Goal: Task Accomplishment & Management: Complete application form

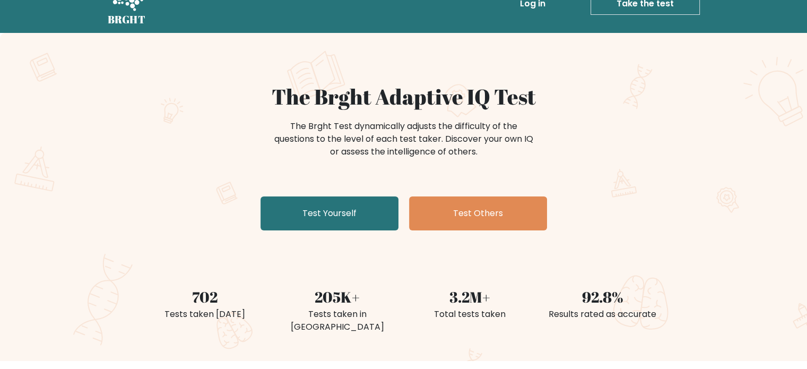
scroll to position [106, 0]
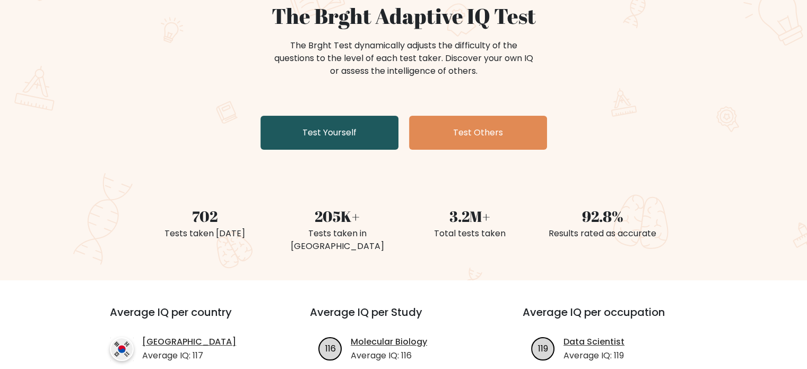
click at [354, 136] on link "Test Yourself" at bounding box center [329, 133] width 138 height 34
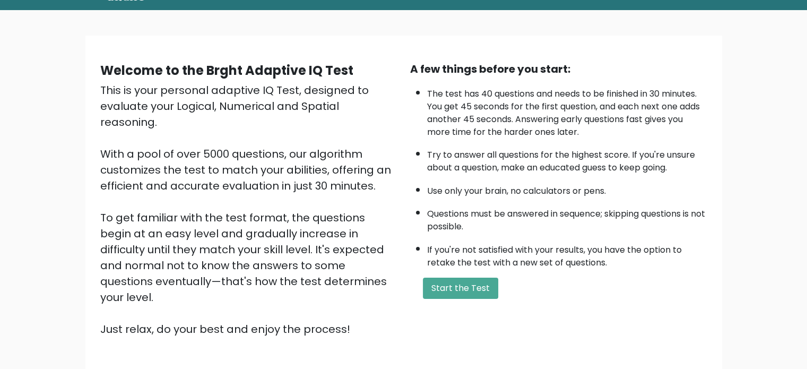
scroll to position [106, 0]
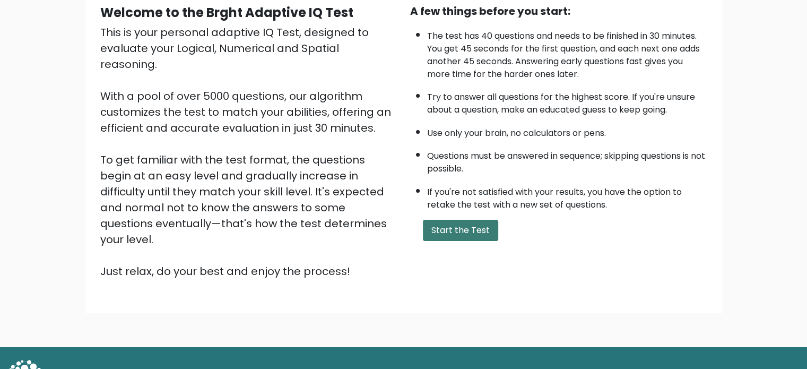
click at [477, 225] on button "Start the Test" at bounding box center [460, 230] width 75 height 21
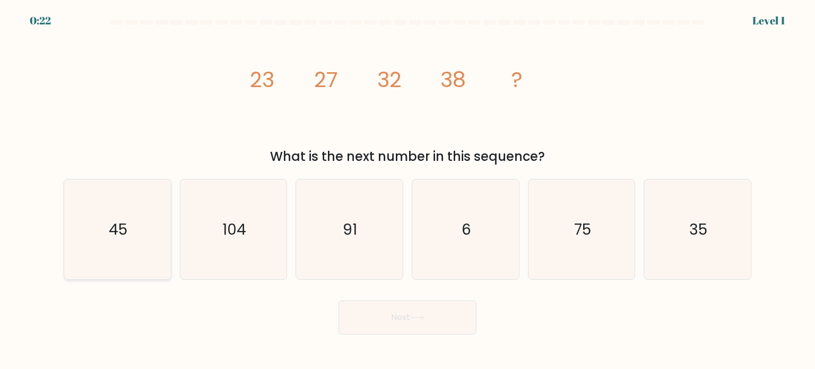
click at [133, 232] on icon "45" at bounding box center [117, 229] width 100 height 100
click at [407, 190] on input "a. 45" at bounding box center [407, 187] width 1 height 5
radio input "true"
click at [417, 321] on button "Next" at bounding box center [407, 317] width 138 height 34
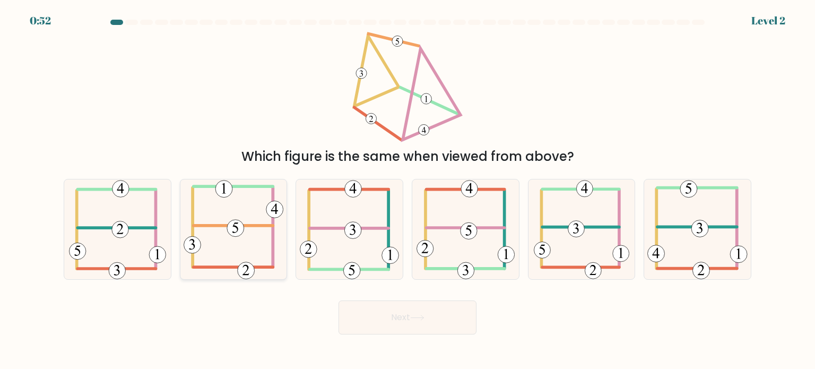
click at [252, 241] on icon at bounding box center [234, 229] width 100 height 100
click at [407, 190] on input "b." at bounding box center [407, 187] width 1 height 5
radio input "true"
click at [413, 312] on button "Next" at bounding box center [407, 317] width 138 height 34
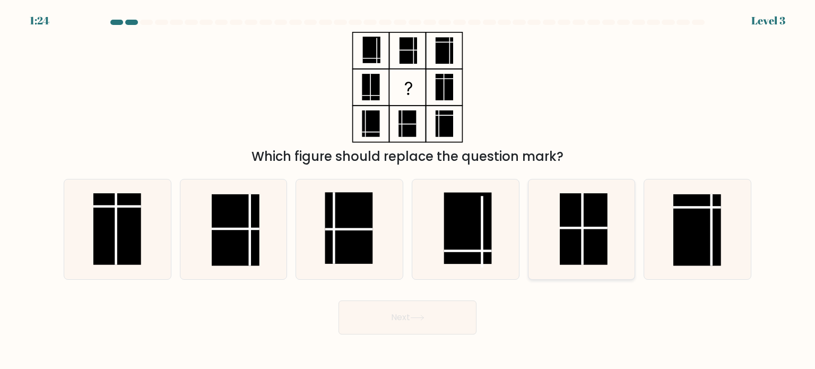
click at [586, 237] on rect at bounding box center [584, 229] width 48 height 72
click at [408, 190] on input "e." at bounding box center [407, 187] width 1 height 5
radio input "true"
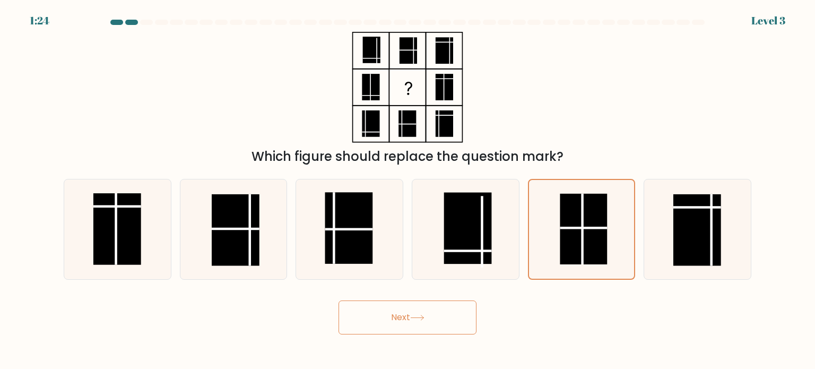
click at [454, 319] on button "Next" at bounding box center [407, 317] width 138 height 34
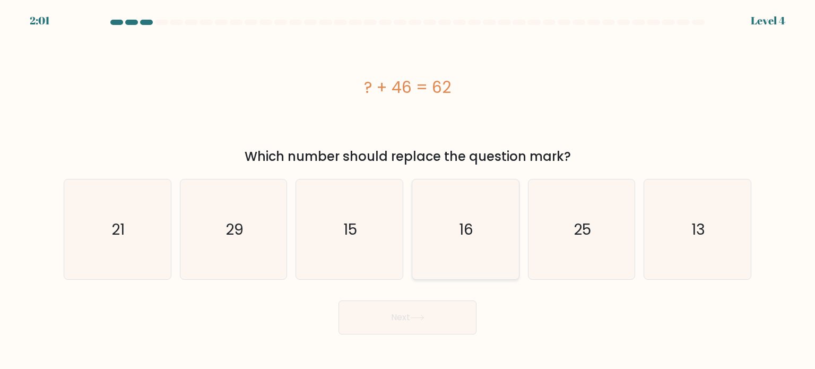
click at [469, 210] on icon "16" at bounding box center [465, 229] width 100 height 100
click at [408, 190] on input "d. 16" at bounding box center [407, 187] width 1 height 5
radio input "true"
click at [423, 318] on icon at bounding box center [417, 317] width 13 height 5
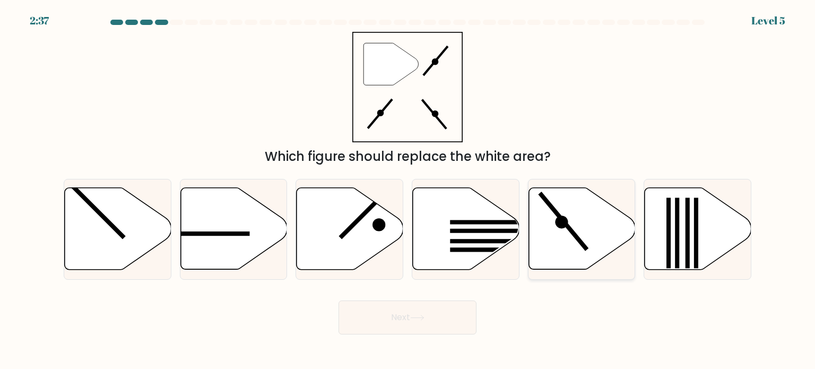
click at [594, 232] on icon at bounding box center [581, 229] width 107 height 82
click at [408, 190] on input "e." at bounding box center [407, 187] width 1 height 5
radio input "true"
click at [438, 318] on button "Next" at bounding box center [407, 317] width 138 height 34
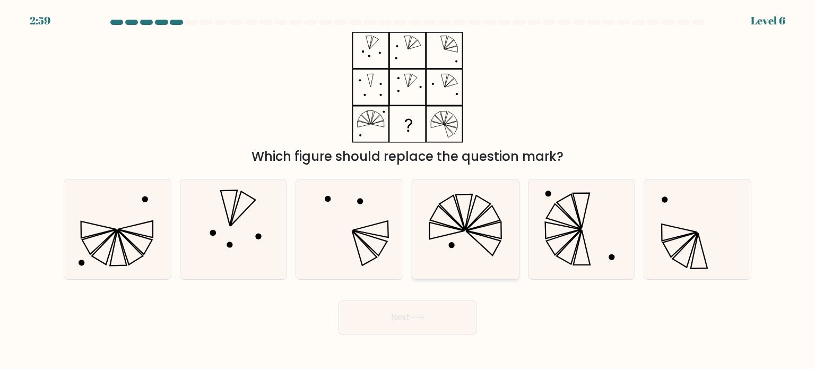
click at [467, 254] on icon at bounding box center [465, 229] width 100 height 100
click at [408, 190] on input "d." at bounding box center [407, 187] width 1 height 5
radio input "true"
click at [416, 319] on icon at bounding box center [417, 318] width 14 height 6
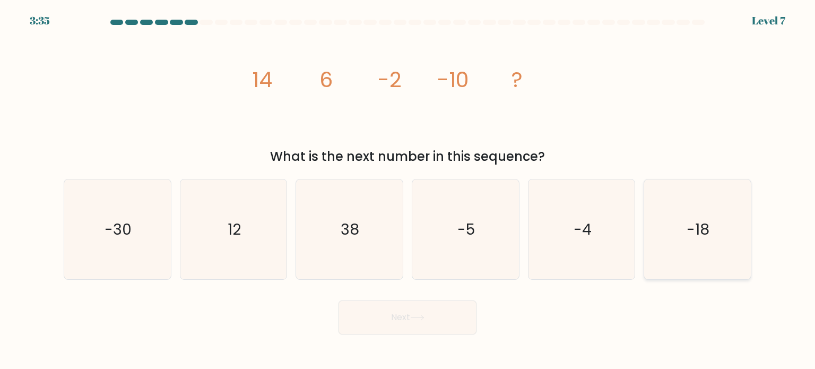
click at [679, 224] on icon "-18" at bounding box center [697, 229] width 100 height 100
click at [408, 190] on input "f. -18" at bounding box center [407, 187] width 1 height 5
radio input "true"
click at [424, 310] on button "Next" at bounding box center [407, 317] width 138 height 34
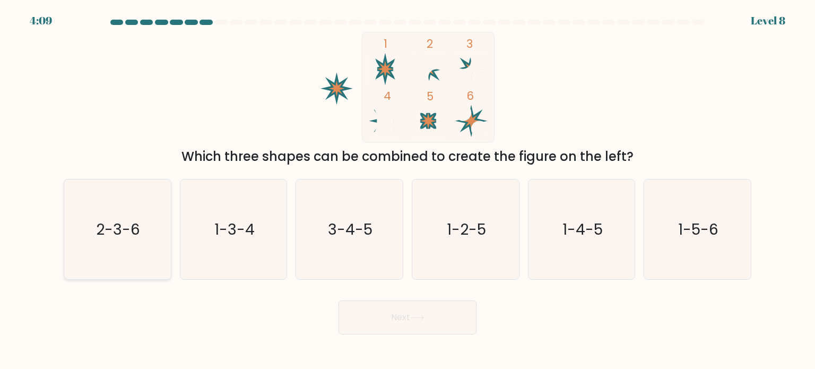
click at [91, 232] on icon "2-3-6" at bounding box center [117, 229] width 100 height 100
click at [407, 190] on input "a. 2-3-6" at bounding box center [407, 187] width 1 height 5
radio input "true"
click at [455, 316] on button "Next" at bounding box center [407, 317] width 138 height 34
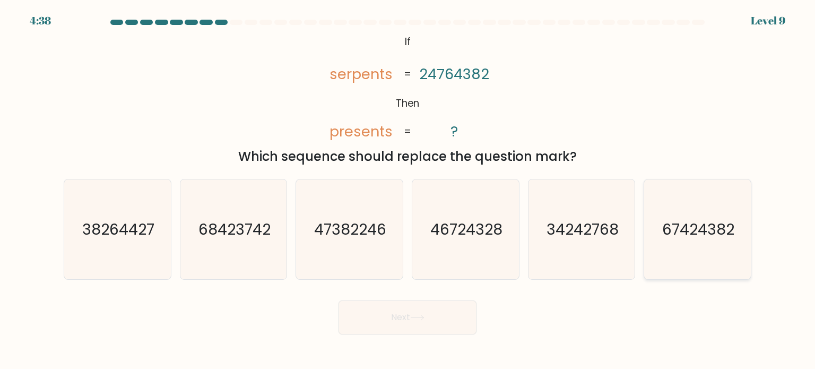
click at [695, 209] on icon "67424382" at bounding box center [697, 229] width 100 height 100
click at [408, 190] on input "f. 67424382" at bounding box center [407, 187] width 1 height 5
radio input "true"
click at [397, 316] on button "Next" at bounding box center [407, 317] width 138 height 34
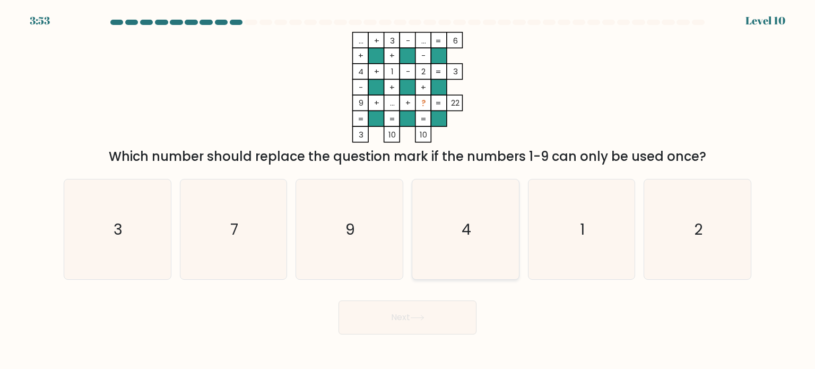
click at [467, 216] on icon "4" at bounding box center [465, 229] width 100 height 100
click at [408, 190] on input "d. 4" at bounding box center [407, 187] width 1 height 5
radio input "true"
click at [109, 212] on icon "3" at bounding box center [117, 229] width 100 height 100
click at [407, 190] on input "a. 3" at bounding box center [407, 187] width 1 height 5
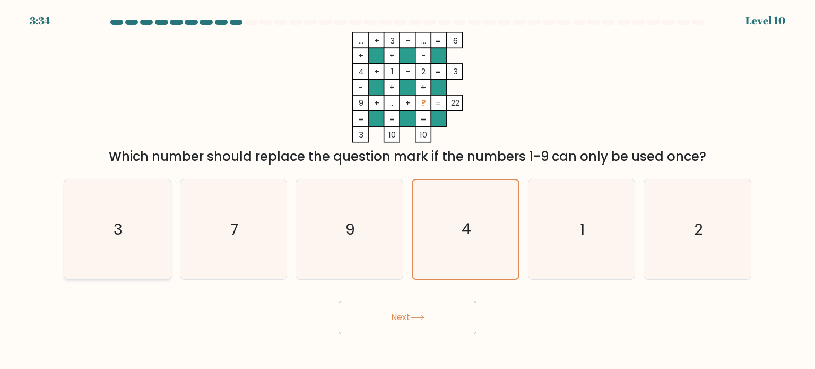
radio input "true"
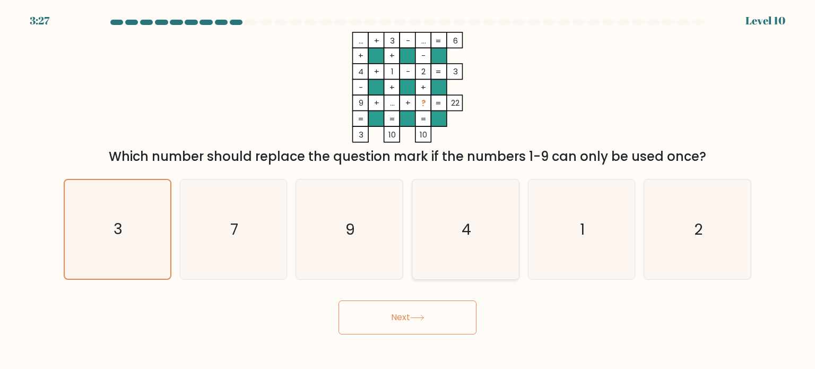
click at [474, 270] on icon "4" at bounding box center [465, 229] width 100 height 100
click at [408, 190] on input "d. 4" at bounding box center [407, 187] width 1 height 5
radio input "true"
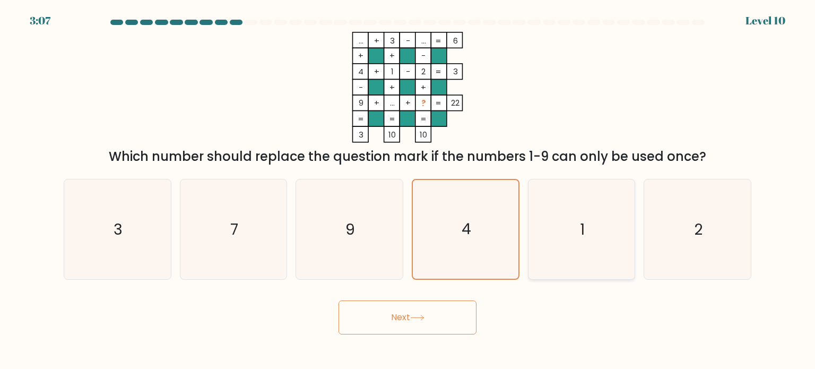
click at [580, 233] on text "1" at bounding box center [582, 228] width 5 height 21
click at [408, 190] on input "e. 1" at bounding box center [407, 187] width 1 height 5
radio input "true"
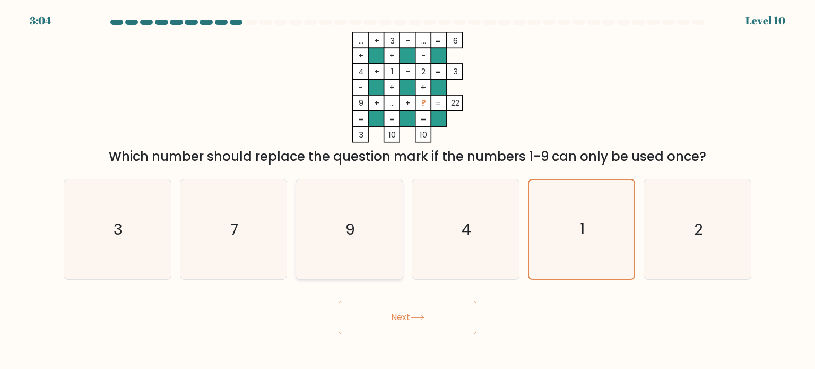
click at [360, 219] on icon "9" at bounding box center [349, 229] width 100 height 100
click at [407, 190] on input "c. 9" at bounding box center [407, 187] width 1 height 5
radio input "true"
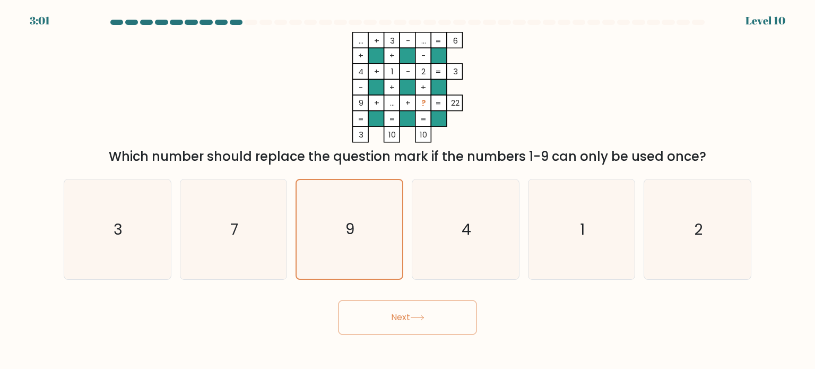
click at [443, 311] on button "Next" at bounding box center [407, 317] width 138 height 34
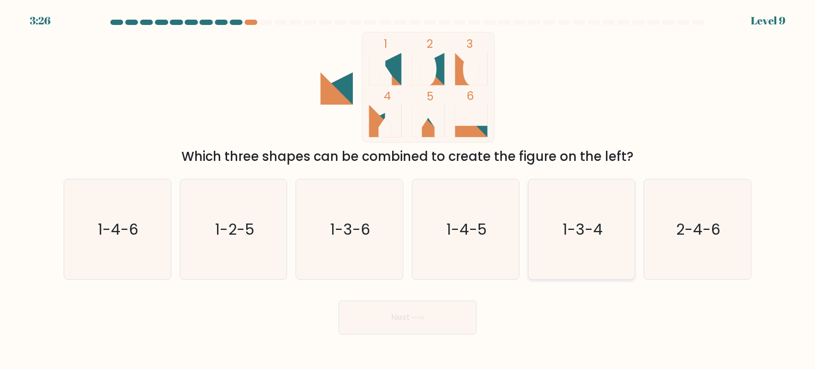
click at [595, 226] on text "1-3-4" at bounding box center [582, 228] width 40 height 21
click at [408, 190] on input "e. 1-3-4" at bounding box center [407, 187] width 1 height 5
radio input "true"
click at [446, 311] on button "Next" at bounding box center [407, 317] width 138 height 34
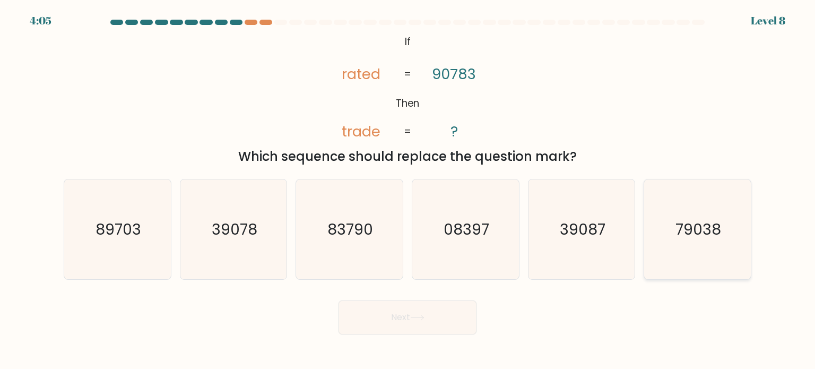
click at [690, 239] on text "79038" at bounding box center [698, 228] width 46 height 21
click at [408, 190] on input "f. 79038" at bounding box center [407, 187] width 1 height 5
radio input "true"
click at [432, 323] on button "Next" at bounding box center [407, 317] width 138 height 34
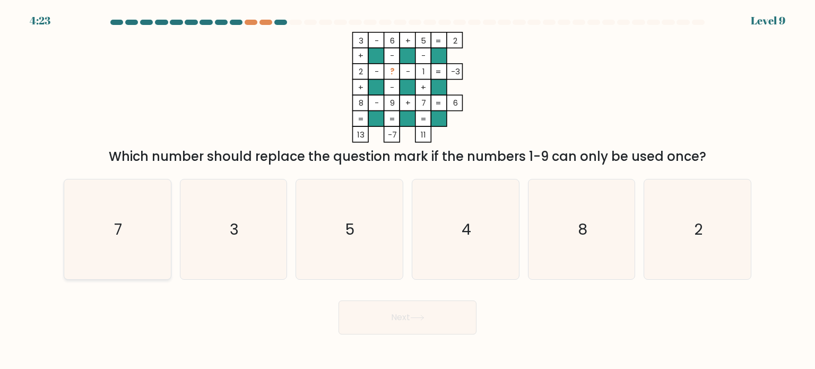
click at [138, 224] on icon "7" at bounding box center [117, 229] width 100 height 100
click at [407, 190] on input "a. 7" at bounding box center [407, 187] width 1 height 5
radio input "true"
click at [458, 221] on icon "4" at bounding box center [465, 229] width 100 height 100
click at [408, 190] on input "d. 4" at bounding box center [407, 187] width 1 height 5
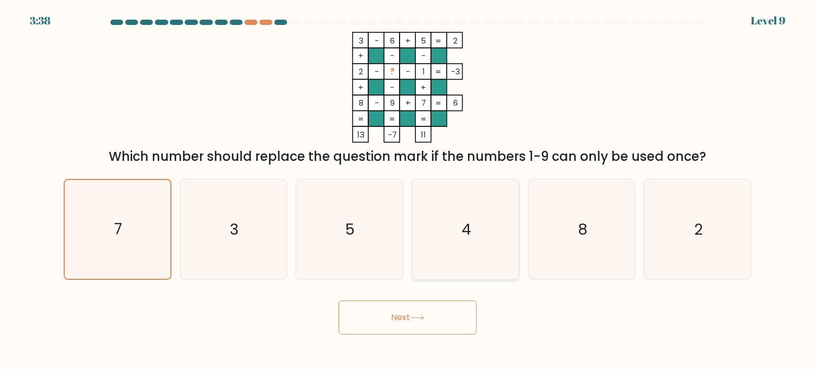
radio input "true"
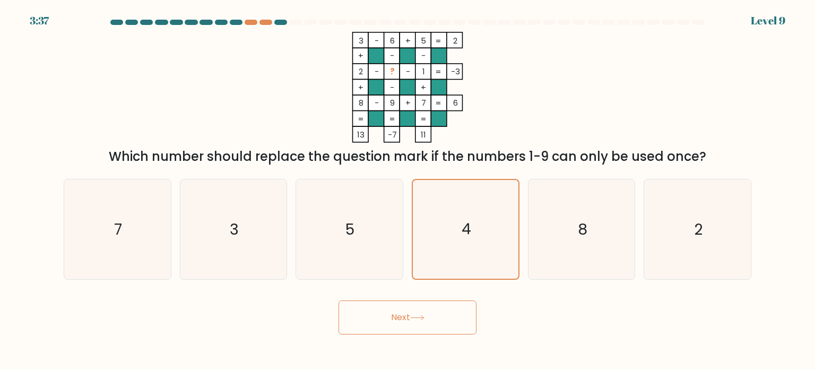
click at [452, 324] on button "Next" at bounding box center [407, 317] width 138 height 34
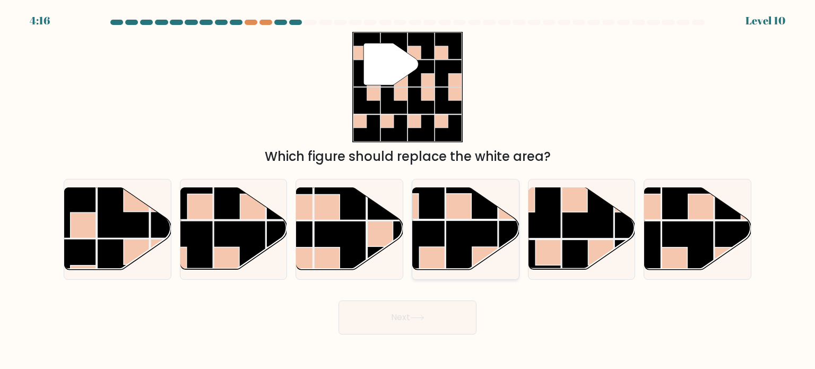
click at [456, 232] on rect at bounding box center [472, 247] width 52 height 52
click at [408, 190] on input "d." at bounding box center [407, 187] width 1 height 5
radio input "true"
click at [418, 324] on button "Next" at bounding box center [407, 317] width 138 height 34
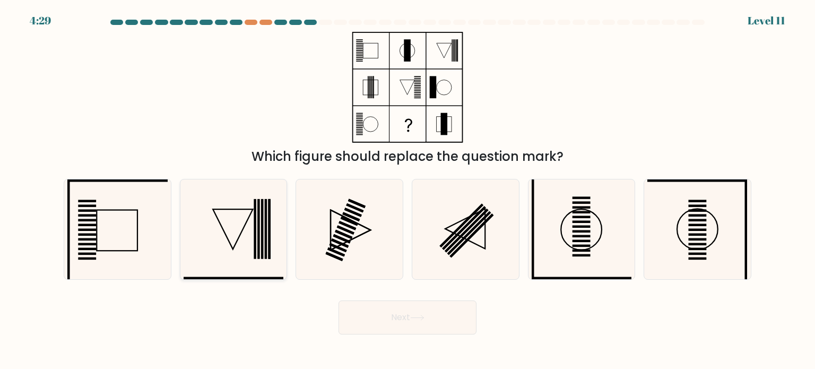
click at [274, 231] on icon at bounding box center [234, 229] width 100 height 100
click at [407, 190] on input "b." at bounding box center [407, 187] width 1 height 5
radio input "true"
click at [418, 323] on button "Next" at bounding box center [407, 317] width 138 height 34
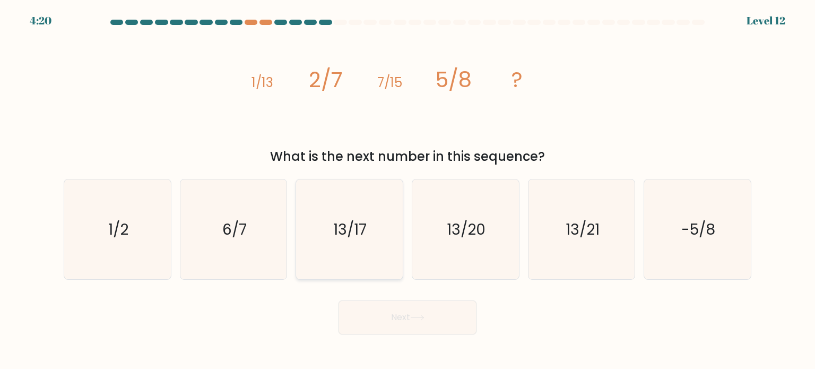
click at [362, 237] on text "13/17" at bounding box center [350, 228] width 33 height 21
click at [407, 190] on input "c. 13/17" at bounding box center [407, 187] width 1 height 5
radio input "true"
click at [434, 323] on button "Next" at bounding box center [407, 317] width 138 height 34
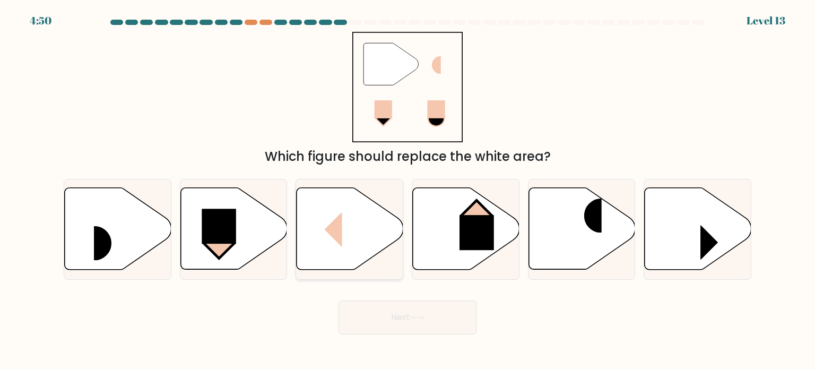
click at [325, 235] on rect at bounding box center [325, 229] width 36 height 34
click at [407, 190] on input "c." at bounding box center [407, 187] width 1 height 5
radio input "true"
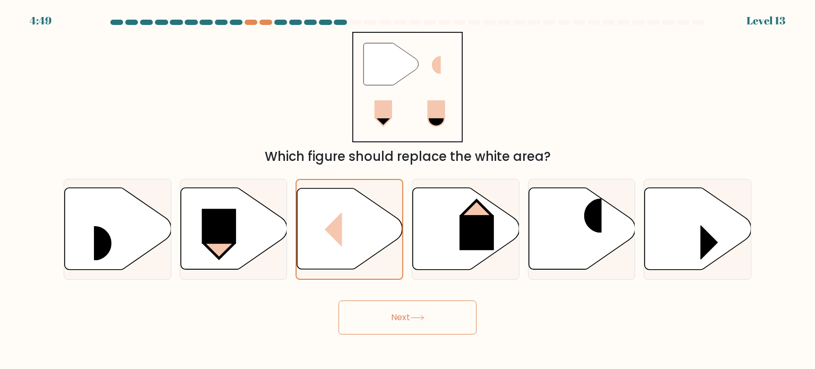
click at [404, 316] on button "Next" at bounding box center [407, 317] width 138 height 34
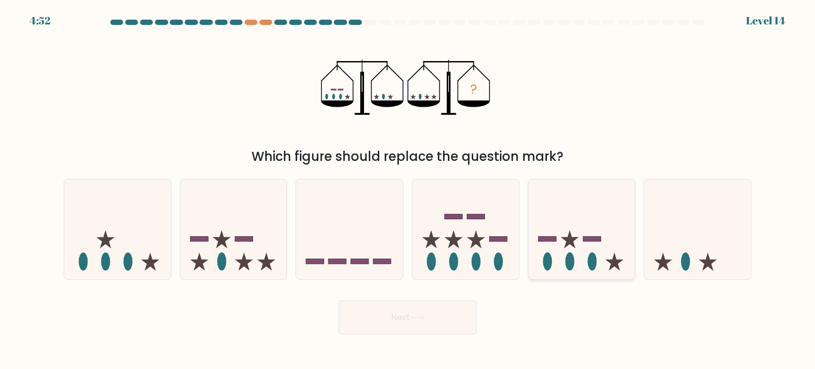
click at [573, 239] on icon at bounding box center [569, 239] width 18 height 18
click at [408, 190] on input "e." at bounding box center [407, 187] width 1 height 5
radio input "true"
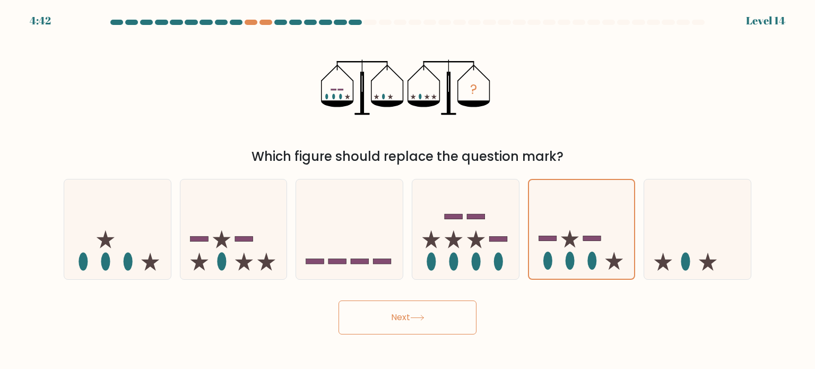
click at [438, 317] on button "Next" at bounding box center [407, 317] width 138 height 34
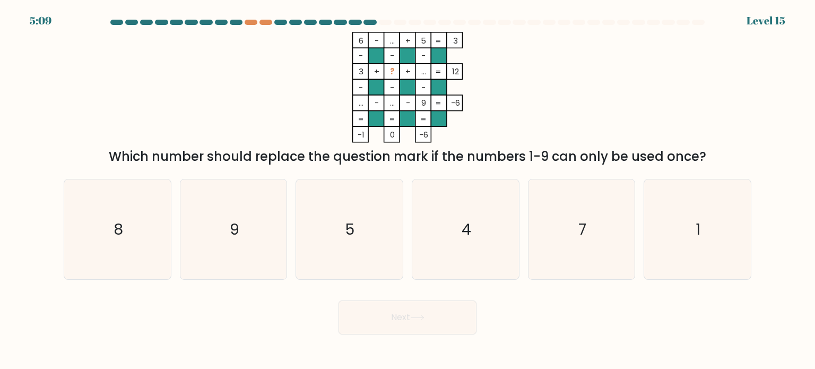
click at [562, 311] on div "Next" at bounding box center [407, 313] width 700 height 42
click at [520, 303] on div "Next" at bounding box center [407, 313] width 700 height 42
drag, startPoint x: 430, startPoint y: 84, endPoint x: 485, endPoint y: 72, distance: 56.6
click at [485, 72] on icon "6 - ... + 5 3 - - - 3 + ? + ... 12 - - - ... - ... - 9 = -6 = = = = -1 0 -6 =" at bounding box center [407, 87] width 318 height 111
click at [543, 123] on icon "6 - ... + 5 3 - - - 3 + ? + ... 12 - - - ... - ... - 9 = -6 = = = = -1 0 -6 =" at bounding box center [407, 87] width 318 height 111
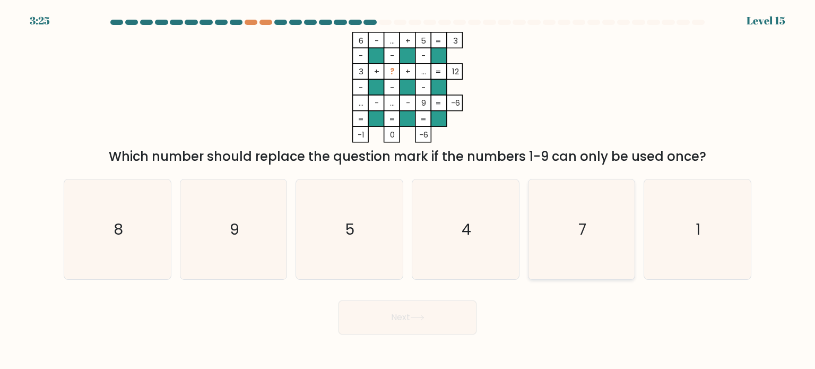
drag, startPoint x: 698, startPoint y: 205, endPoint x: 579, endPoint y: 257, distance: 129.2
click at [695, 205] on icon "1" at bounding box center [697, 229] width 100 height 100
click at [408, 190] on input "f. 1" at bounding box center [407, 187] width 1 height 5
radio input "true"
click at [452, 328] on button "Next" at bounding box center [407, 317] width 138 height 34
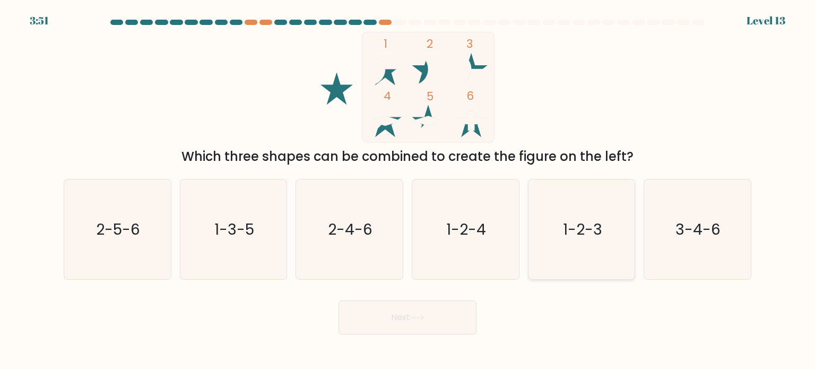
click at [557, 252] on icon "1-2-3" at bounding box center [581, 229] width 100 height 100
click at [408, 190] on input "e. 1-2-3" at bounding box center [407, 187] width 1 height 5
radio input "true"
click at [438, 327] on button "Next" at bounding box center [407, 317] width 138 height 34
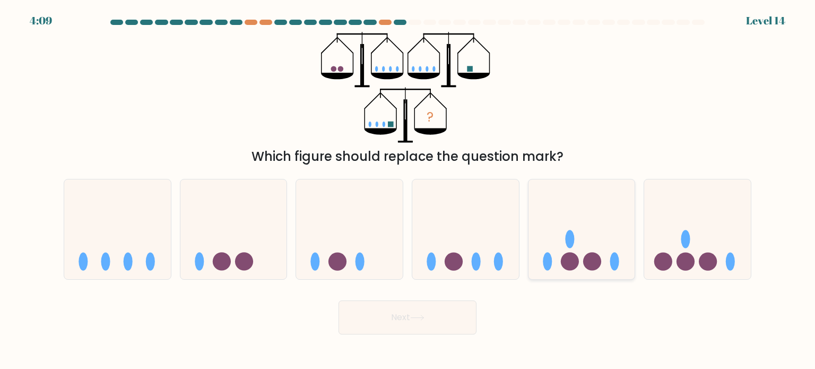
click at [600, 264] on icon at bounding box center [581, 229] width 107 height 88
click at [408, 190] on input "e." at bounding box center [407, 187] width 1 height 5
radio input "true"
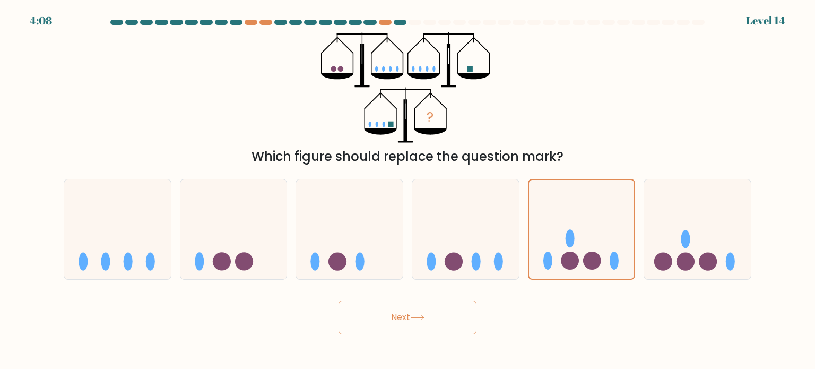
click at [467, 312] on button "Next" at bounding box center [407, 317] width 138 height 34
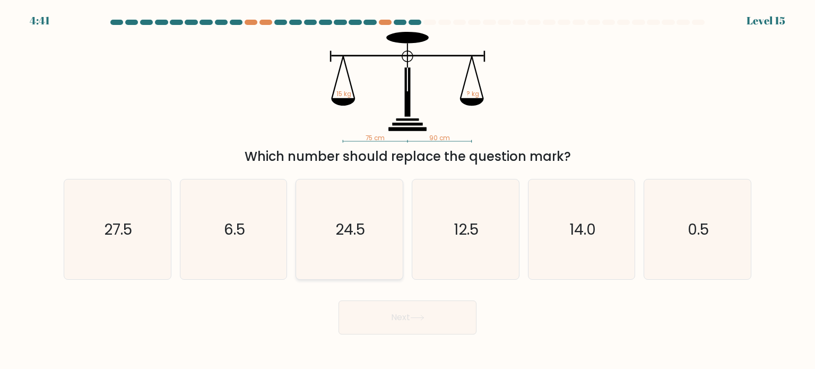
click at [359, 239] on text "24.5" at bounding box center [351, 228] width 30 height 21
click at [407, 190] on input "c. 24.5" at bounding box center [407, 187] width 1 height 5
radio input "true"
click at [483, 240] on icon "12.5" at bounding box center [465, 229] width 100 height 100
click at [408, 190] on input "d. 12.5" at bounding box center [407, 187] width 1 height 5
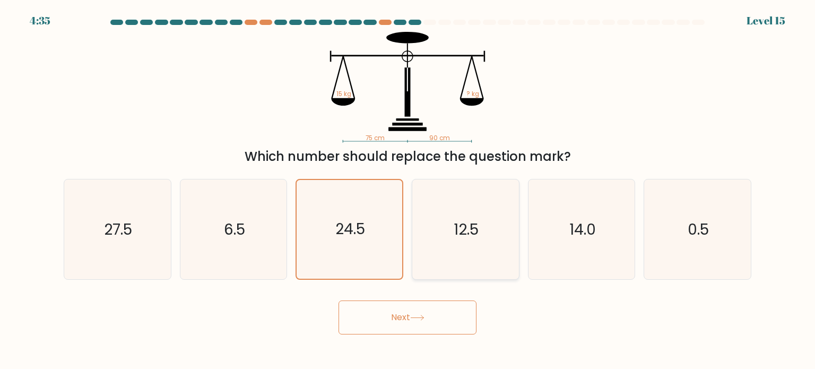
radio input "true"
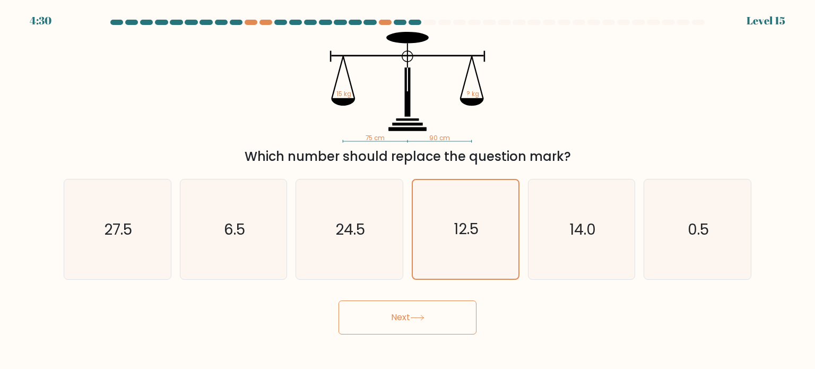
click at [447, 323] on button "Next" at bounding box center [407, 317] width 138 height 34
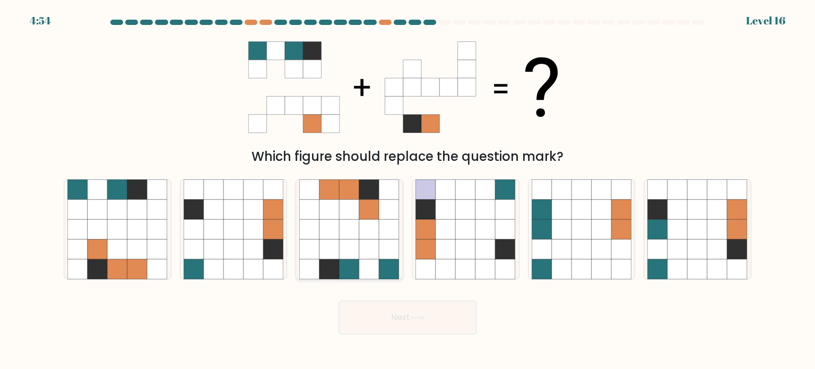
click at [363, 237] on icon at bounding box center [369, 229] width 20 height 20
click at [407, 190] on input "c." at bounding box center [407, 187] width 1 height 5
radio input "true"
click at [445, 324] on button "Next" at bounding box center [407, 317] width 138 height 34
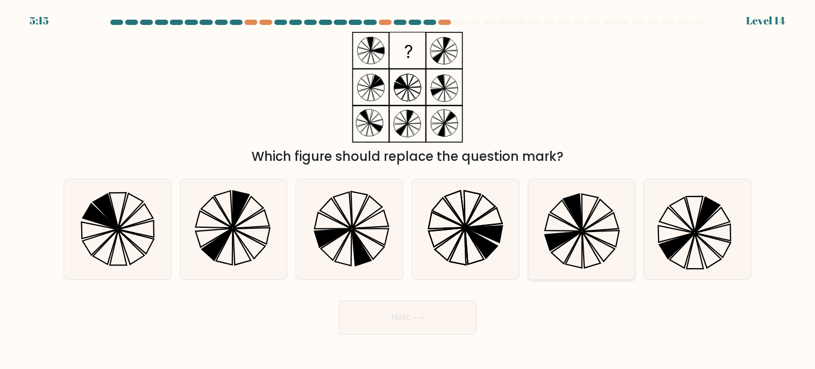
click at [587, 225] on icon at bounding box center [581, 229] width 100 height 100
click at [408, 190] on input "e." at bounding box center [407, 187] width 1 height 5
radio input "true"
click at [438, 315] on button "Next" at bounding box center [407, 317] width 138 height 34
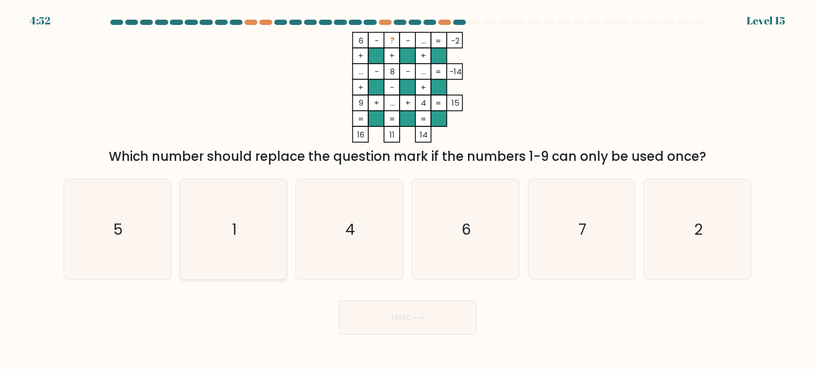
drag, startPoint x: 88, startPoint y: 198, endPoint x: 243, endPoint y: 261, distance: 168.2
click at [89, 198] on icon "5" at bounding box center [117, 229] width 100 height 100
click at [407, 190] on input "a. 5" at bounding box center [407, 187] width 1 height 5
radio input "true"
click at [412, 314] on button "Next" at bounding box center [407, 317] width 138 height 34
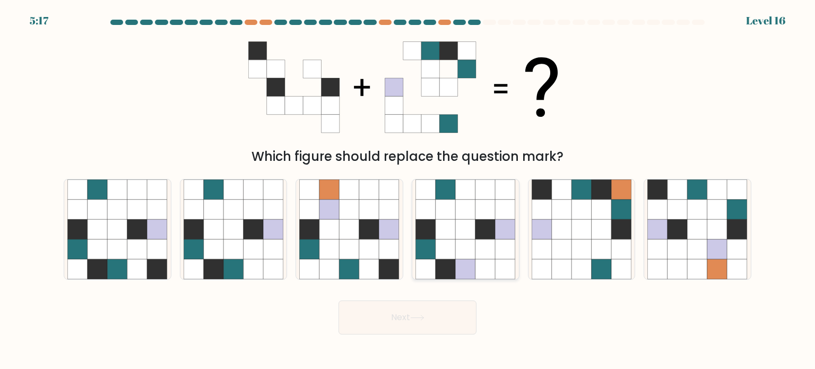
click at [477, 226] on icon at bounding box center [485, 229] width 20 height 20
click at [408, 190] on input "d." at bounding box center [407, 187] width 1 height 5
radio input "true"
click at [463, 309] on button "Next" at bounding box center [407, 317] width 138 height 34
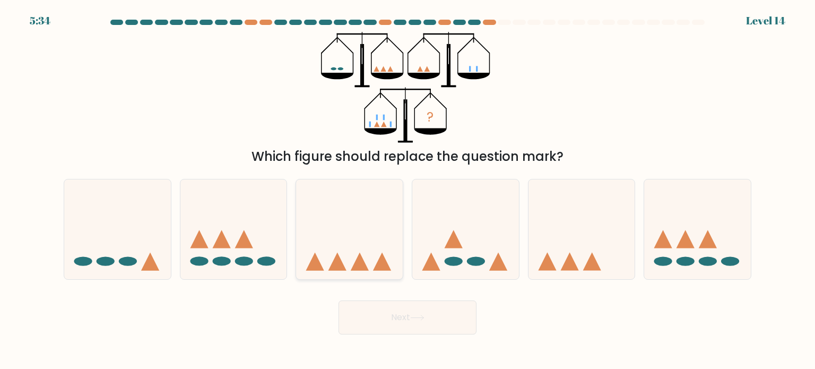
click at [353, 218] on icon at bounding box center [349, 229] width 107 height 88
click at [407, 190] on input "c." at bounding box center [407, 187] width 1 height 5
radio input "true"
click at [447, 313] on button "Next" at bounding box center [407, 317] width 138 height 34
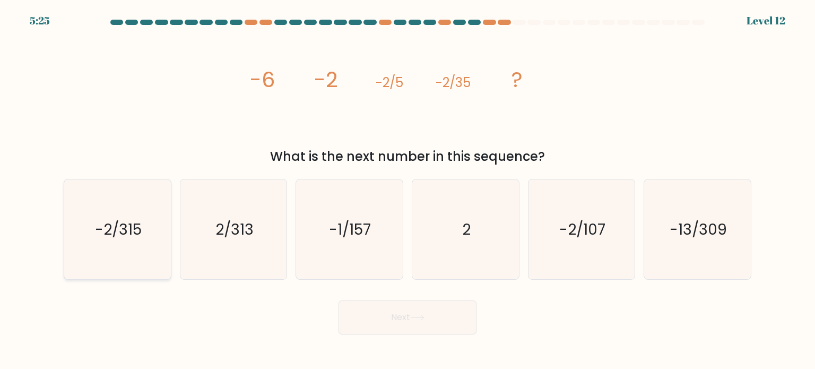
click at [127, 246] on icon "-2/315" at bounding box center [117, 229] width 100 height 100
click at [407, 190] on input "a. -2/315" at bounding box center [407, 187] width 1 height 5
radio input "true"
click at [412, 322] on button "Next" at bounding box center [407, 317] width 138 height 34
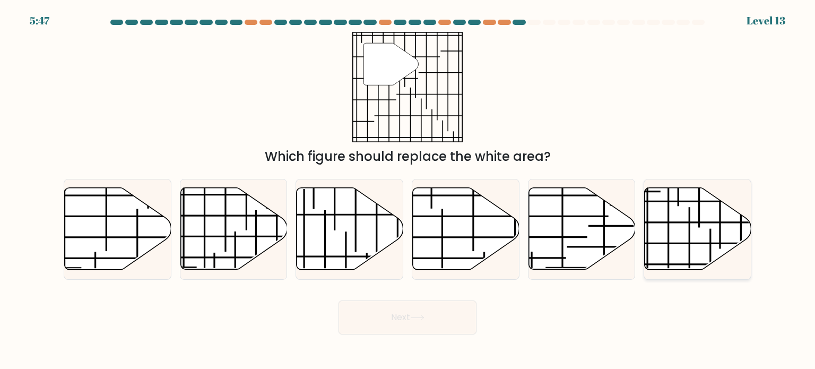
click at [679, 248] on icon at bounding box center [697, 229] width 107 height 82
click at [408, 190] on input "f." at bounding box center [407, 187] width 1 height 5
radio input "true"
click at [386, 246] on icon at bounding box center [350, 229] width 107 height 82
click at [407, 190] on input "c." at bounding box center [407, 187] width 1 height 5
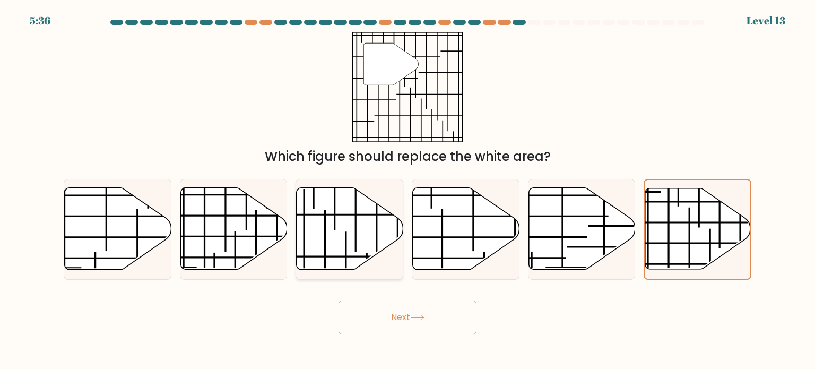
radio input "true"
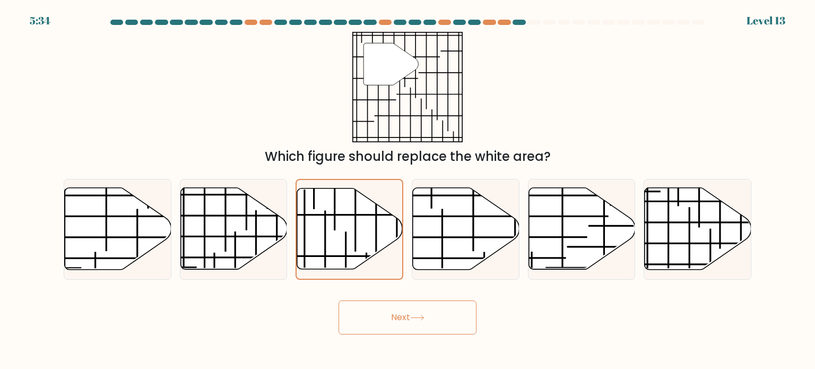
click at [419, 321] on button "Next" at bounding box center [407, 317] width 138 height 34
click at [415, 322] on button "Next" at bounding box center [407, 317] width 138 height 34
drag, startPoint x: 529, startPoint y: 323, endPoint x: 530, endPoint y: 329, distance: 5.9
click at [530, 329] on div "Next" at bounding box center [407, 313] width 700 height 42
click at [385, 237] on icon at bounding box center [350, 228] width 106 height 81
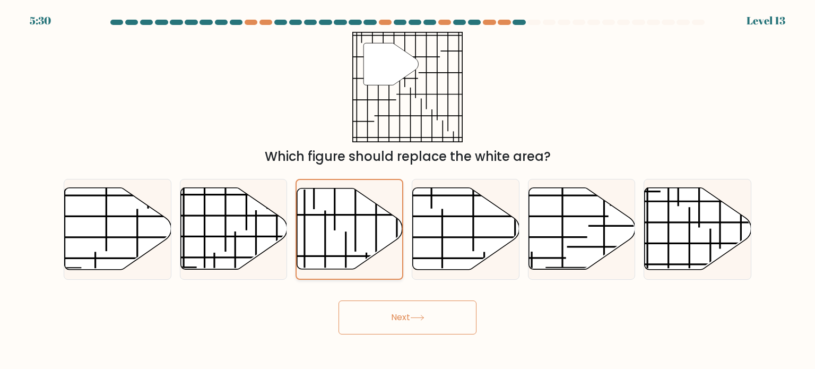
click at [407, 190] on input "c." at bounding box center [407, 187] width 1 height 5
click at [443, 325] on button "Next" at bounding box center [407, 317] width 138 height 34
click at [252, 228] on icon at bounding box center [233, 229] width 107 height 82
click at [407, 190] on input "b." at bounding box center [407, 187] width 1 height 5
radio input "true"
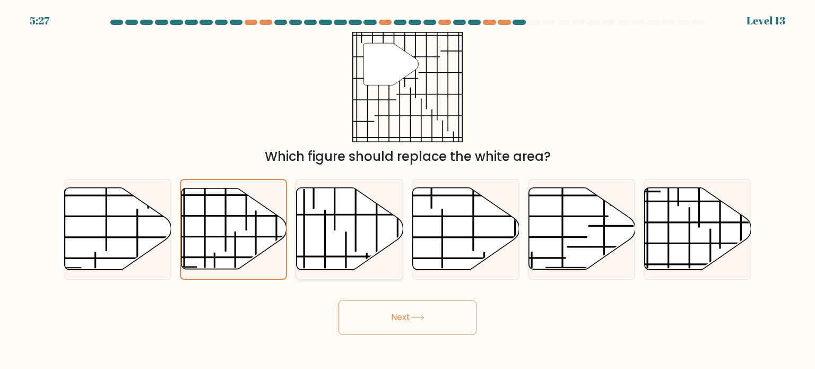
drag, startPoint x: 352, startPoint y: 237, endPoint x: 357, endPoint y: 244, distance: 9.1
click at [352, 237] on icon at bounding box center [350, 229] width 107 height 82
click at [407, 190] on input "c." at bounding box center [407, 187] width 1 height 5
radio input "true"
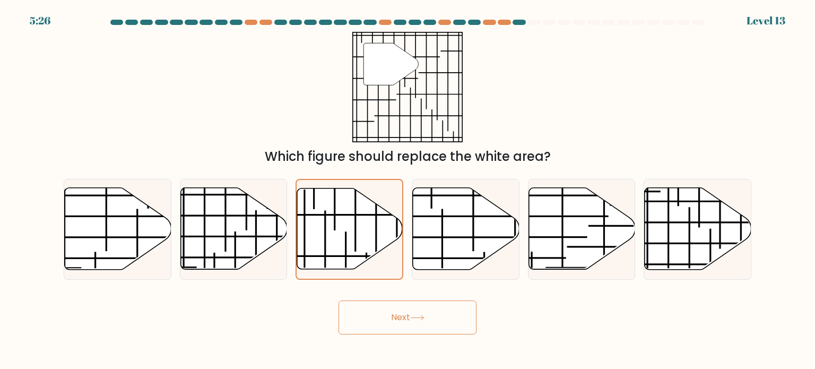
click at [414, 315] on icon at bounding box center [417, 318] width 14 height 6
click at [371, 219] on icon at bounding box center [350, 228] width 106 height 81
click at [407, 190] on input "c." at bounding box center [407, 187] width 1 height 5
click at [371, 219] on icon at bounding box center [350, 228] width 106 height 81
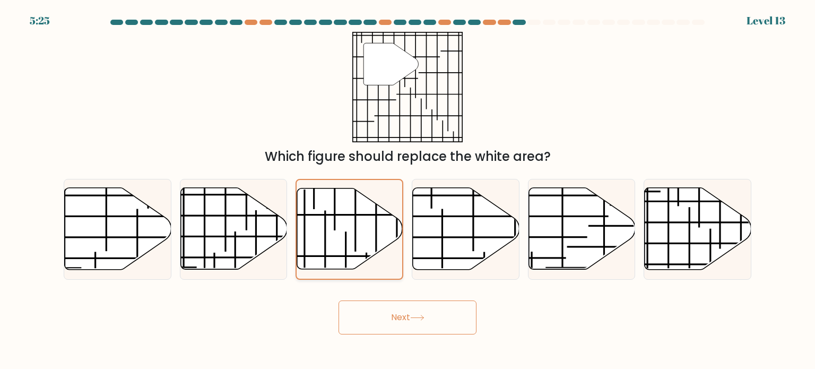
click at [407, 190] on input "c." at bounding box center [407, 187] width 1 height 5
click at [630, 239] on icon at bounding box center [581, 229] width 107 height 82
click at [408, 190] on input "e." at bounding box center [407, 187] width 1 height 5
radio input "true"
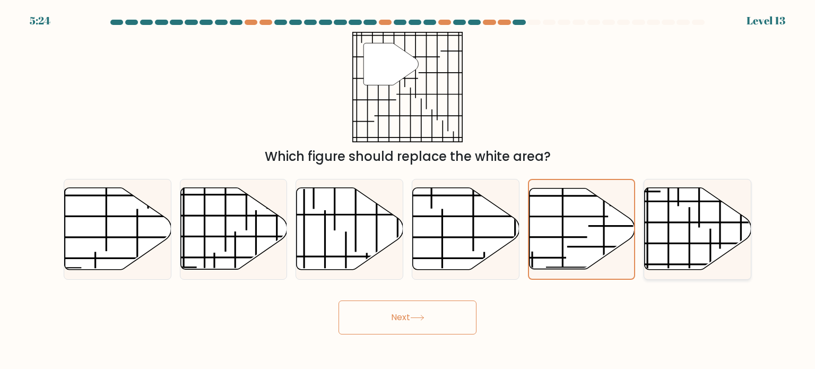
click at [649, 239] on icon at bounding box center [697, 229] width 107 height 82
click at [408, 190] on input "f." at bounding box center [407, 187] width 1 height 5
radio input "true"
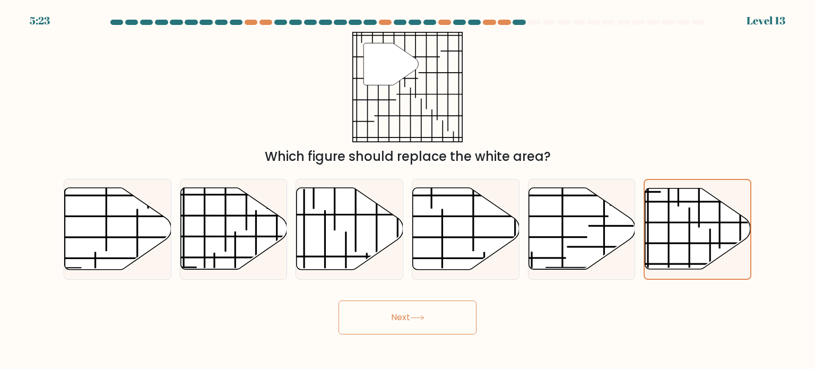
click at [435, 311] on button "Next" at bounding box center [407, 317] width 138 height 34
click at [355, 216] on line at bounding box center [355, 209] width 0 height 86
click at [407, 190] on input "c." at bounding box center [407, 187] width 1 height 5
radio input "true"
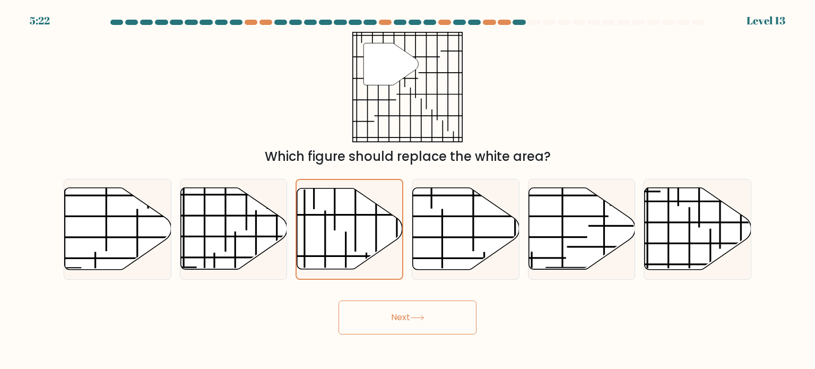
click at [566, 99] on div "" Which figure should replace the white area?" at bounding box center [407, 99] width 700 height 134
drag, startPoint x: 566, startPoint y: 99, endPoint x: 561, endPoint y: 107, distance: 9.1
click at [566, 100] on div "" Which figure should replace the white area?" at bounding box center [407, 99] width 700 height 134
click at [224, 190] on icon at bounding box center [233, 229] width 107 height 82
click at [407, 190] on input "b." at bounding box center [407, 187] width 1 height 5
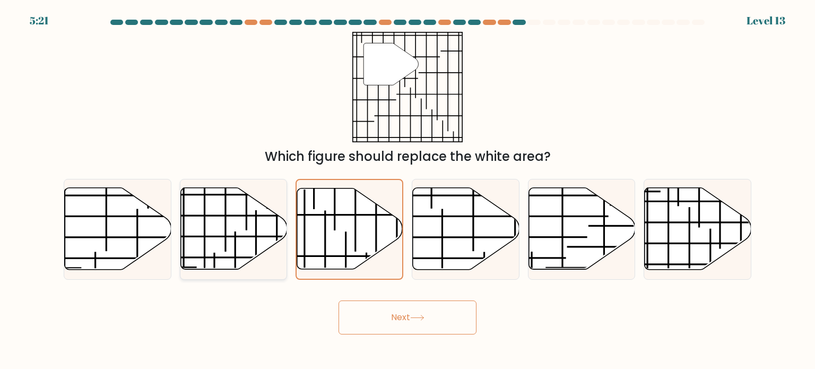
radio input "true"
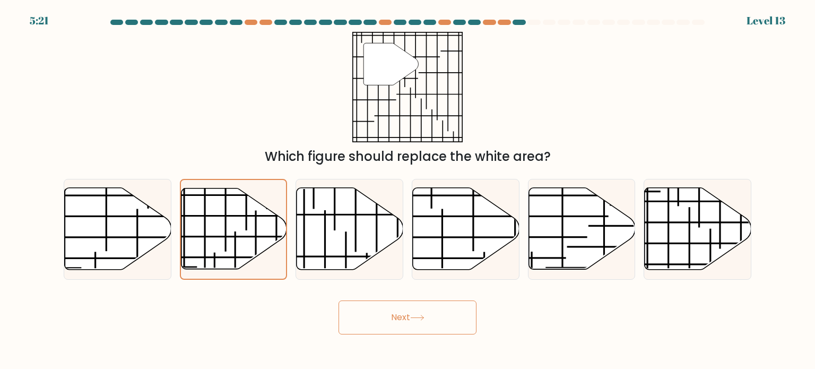
click at [249, 111] on div "" Which figure should replace the white area?" at bounding box center [407, 99] width 700 height 134
click at [390, 195] on icon at bounding box center [349, 228] width 107 height 83
click at [407, 190] on input "c." at bounding box center [407, 187] width 1 height 5
radio input "true"
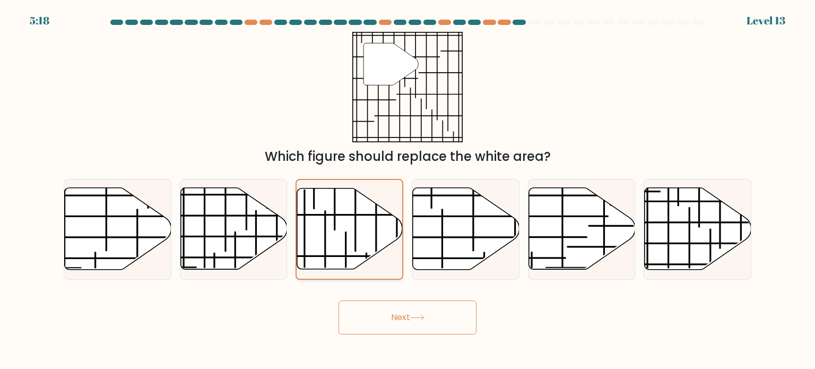
click at [338, 300] on button "Next" at bounding box center [407, 317] width 138 height 34
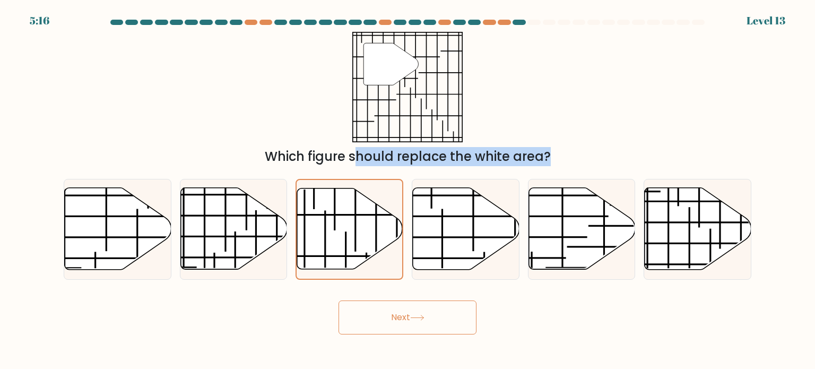
drag, startPoint x: 352, startPoint y: 204, endPoint x: 378, endPoint y: 63, distance: 143.6
click at [378, 63] on form at bounding box center [407, 177] width 815 height 315
drag, startPoint x: 429, startPoint y: 300, endPoint x: 430, endPoint y: 312, distance: 12.2
click at [429, 301] on button "Next" at bounding box center [407, 317] width 138 height 34
click at [431, 319] on button "Next" at bounding box center [407, 317] width 138 height 34
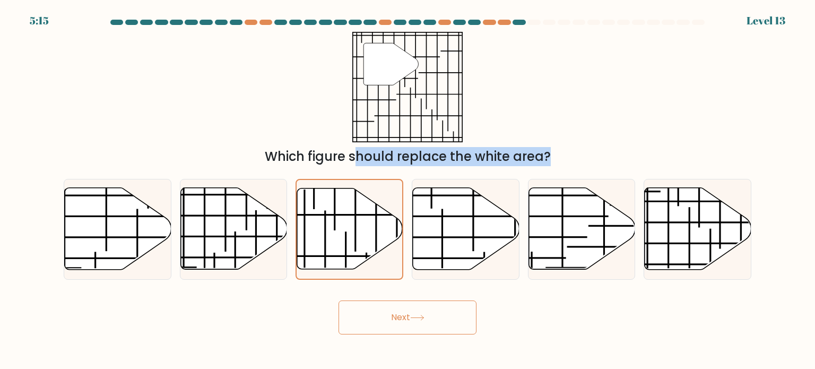
click at [431, 319] on button "Next" at bounding box center [407, 317] width 138 height 34
drag, startPoint x: 431, startPoint y: 319, endPoint x: 350, endPoint y: 224, distance: 124.9
click at [428, 316] on button "Next" at bounding box center [407, 317] width 138 height 34
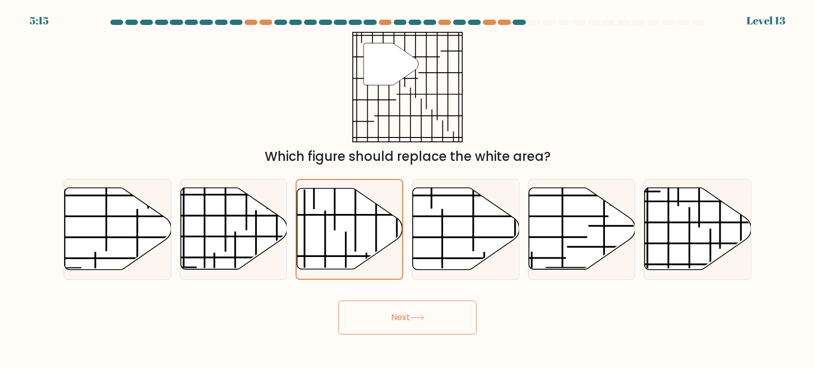
click at [191, 99] on div "" Which figure should replace the white area?" at bounding box center [407, 99] width 700 height 134
click at [343, 247] on icon at bounding box center [350, 228] width 106 height 81
click at [407, 190] on input "c." at bounding box center [407, 187] width 1 height 5
click at [399, 317] on button "Next" at bounding box center [407, 317] width 138 height 34
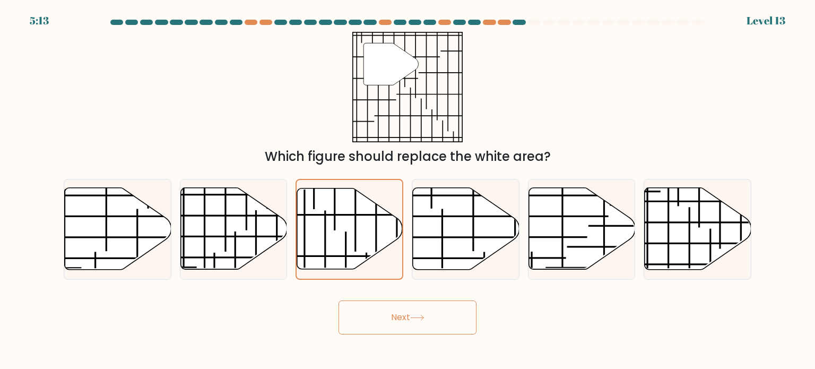
click at [398, 308] on button "Next" at bounding box center [407, 317] width 138 height 34
click at [520, 37] on div "" Which figure should replace the white area?" at bounding box center [407, 99] width 700 height 134
click at [529, 16] on div "5:12 Level 13" at bounding box center [407, 14] width 815 height 29
click at [502, 265] on icon at bounding box center [465, 228] width 107 height 83
click at [408, 190] on input "d." at bounding box center [407, 187] width 1 height 5
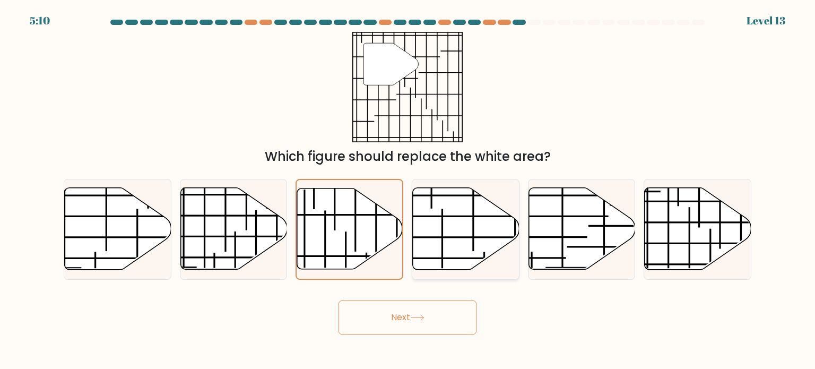
radio input "true"
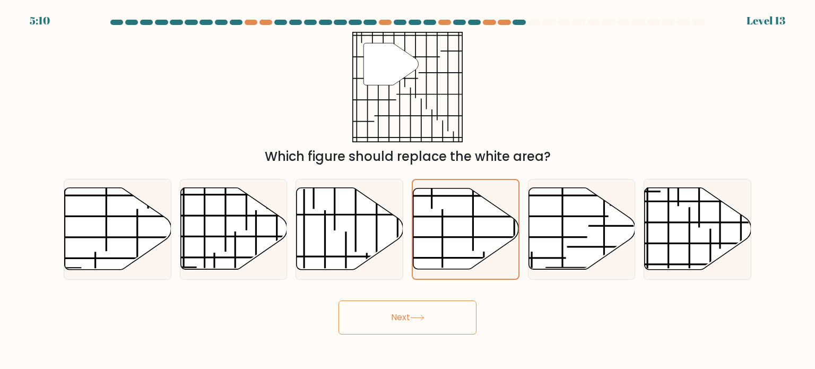
drag, startPoint x: 594, startPoint y: 298, endPoint x: 640, endPoint y: 286, distance: 47.5
click at [595, 298] on div "Next" at bounding box center [407, 313] width 700 height 42
drag, startPoint x: 675, startPoint y: 264, endPoint x: 681, endPoint y: 295, distance: 31.4
click at [675, 264] on line at bounding box center [672, 264] width 193 height 0
click at [408, 190] on input "f." at bounding box center [407, 187] width 1 height 5
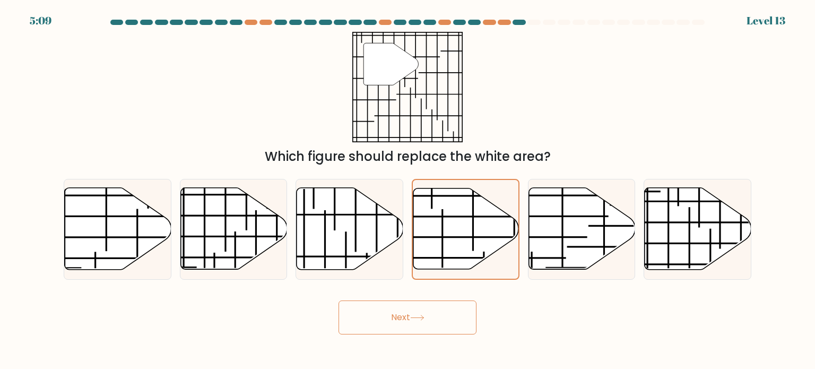
radio input "true"
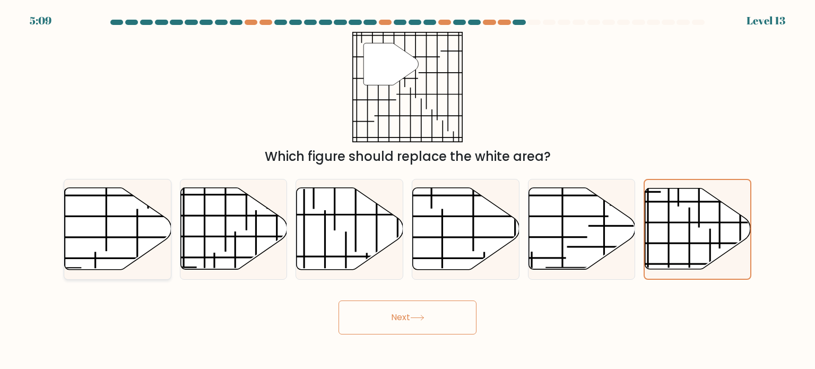
drag, startPoint x: 677, startPoint y: 334, endPoint x: 154, endPoint y: 207, distance: 538.1
click at [136, 212] on form at bounding box center [407, 177] width 815 height 315
click at [352, 208] on icon at bounding box center [350, 229] width 107 height 82
click at [407, 190] on input "c." at bounding box center [407, 187] width 1 height 5
radio input "true"
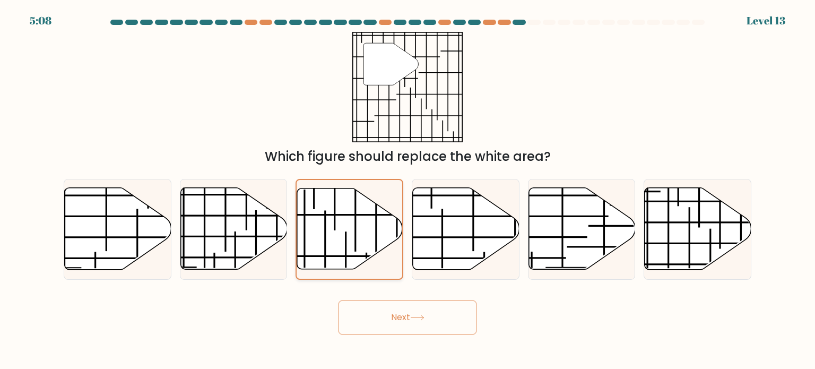
click at [352, 209] on icon at bounding box center [350, 228] width 106 height 81
click at [407, 190] on input "c." at bounding box center [407, 187] width 1 height 5
click at [353, 211] on icon at bounding box center [350, 228] width 106 height 81
click at [407, 190] on input "c." at bounding box center [407, 187] width 1 height 5
click at [353, 213] on icon at bounding box center [350, 228] width 106 height 81
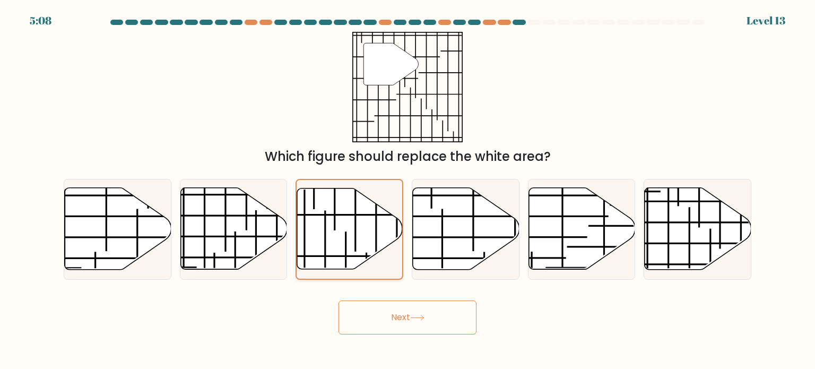
click at [407, 190] on input "c." at bounding box center [407, 187] width 1 height 5
click at [353, 213] on icon at bounding box center [350, 228] width 106 height 81
click at [407, 190] on input "c." at bounding box center [407, 187] width 1 height 5
click at [353, 213] on icon at bounding box center [350, 228] width 106 height 81
click at [407, 190] on input "c." at bounding box center [407, 187] width 1 height 5
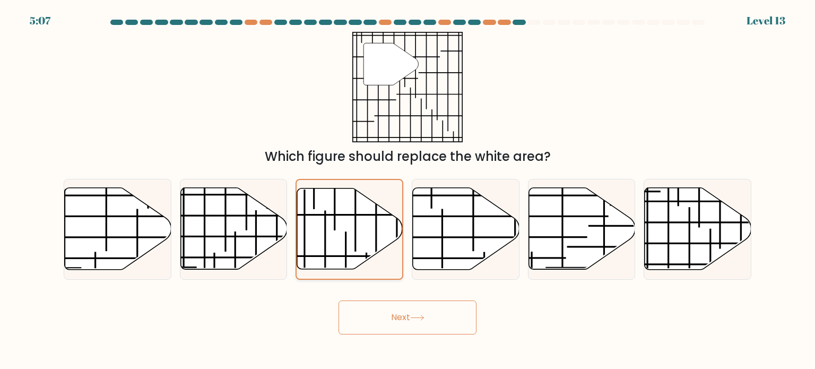
click at [353, 213] on icon at bounding box center [350, 228] width 106 height 81
click at [407, 190] on input "c." at bounding box center [407, 187] width 1 height 5
drag, startPoint x: 94, startPoint y: 218, endPoint x: 162, endPoint y: 234, distance: 69.7
click at [94, 218] on icon at bounding box center [118, 229] width 107 height 82
click at [407, 190] on input "a." at bounding box center [407, 187] width 1 height 5
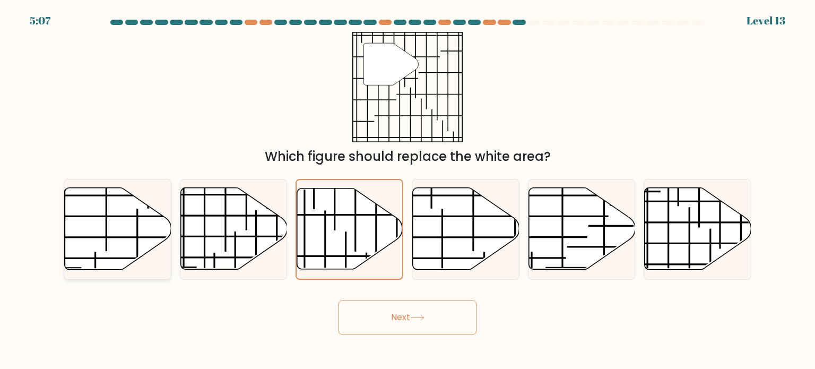
radio input "true"
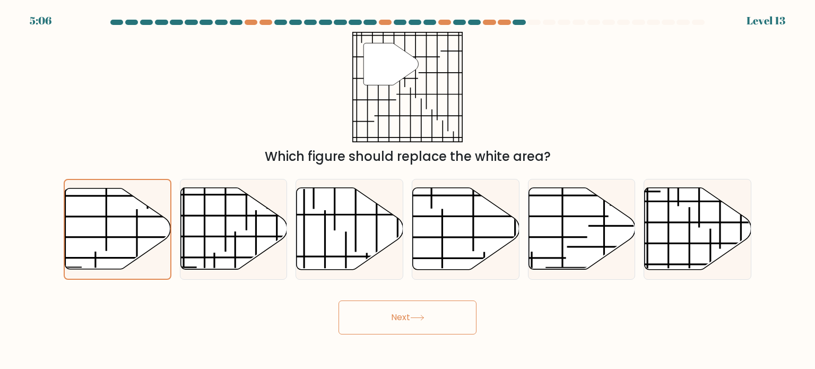
click at [393, 321] on button "Next" at bounding box center [407, 317] width 138 height 34
click at [364, 226] on icon at bounding box center [350, 229] width 107 height 82
click at [407, 190] on input "c." at bounding box center [407, 187] width 1 height 5
radio input "true"
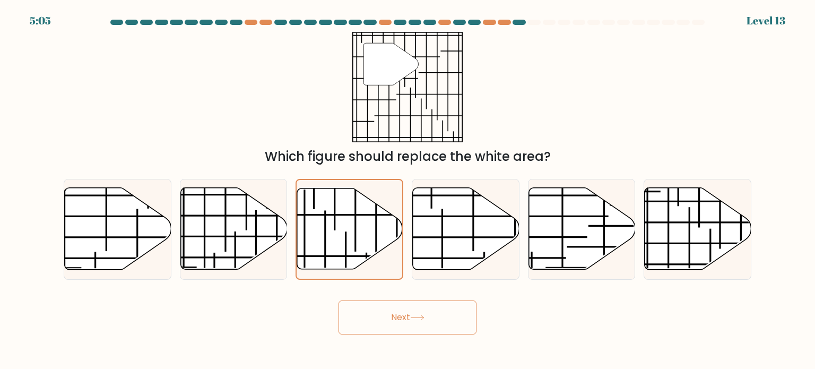
click at [402, 297] on div "Next" at bounding box center [407, 313] width 700 height 42
click at [405, 307] on button "Next" at bounding box center [407, 317] width 138 height 34
drag, startPoint x: 412, startPoint y: 318, endPoint x: 431, endPoint y: 316, distance: 19.2
click at [412, 319] on icon at bounding box center [417, 318] width 14 height 6
click at [736, 32] on div "" Which figure should replace the white area?" at bounding box center [407, 99] width 700 height 134
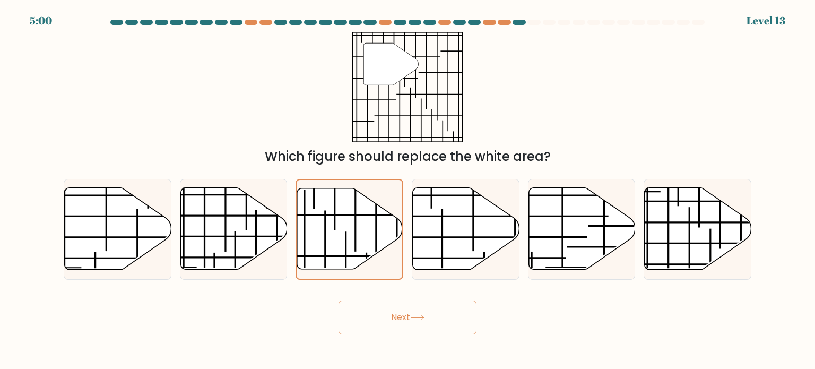
drag, startPoint x: 737, startPoint y: 36, endPoint x: 732, endPoint y: 55, distance: 19.7
click at [737, 36] on div "" Which figure should replace the white area?" at bounding box center [407, 99] width 700 height 134
click at [420, 305] on button "Next" at bounding box center [407, 317] width 138 height 34
click at [385, 211] on icon at bounding box center [350, 228] width 106 height 81
click at [407, 190] on input "c." at bounding box center [407, 187] width 1 height 5
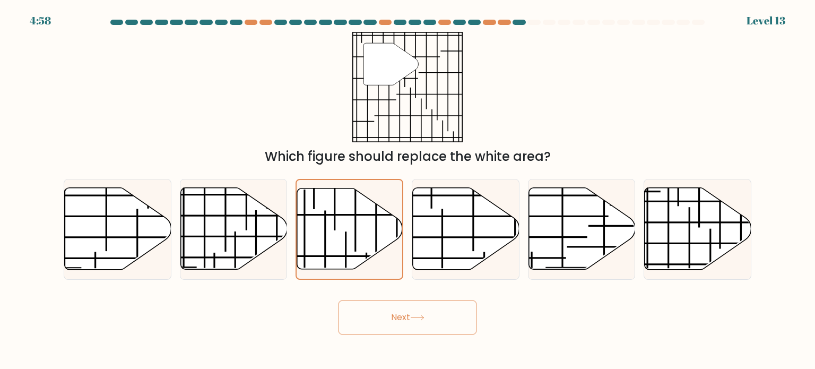
click at [439, 322] on button "Next" at bounding box center [407, 317] width 138 height 34
click at [338, 300] on button "Next" at bounding box center [407, 317] width 138 height 34
click at [484, 264] on line at bounding box center [484, 316] width 0 height 129
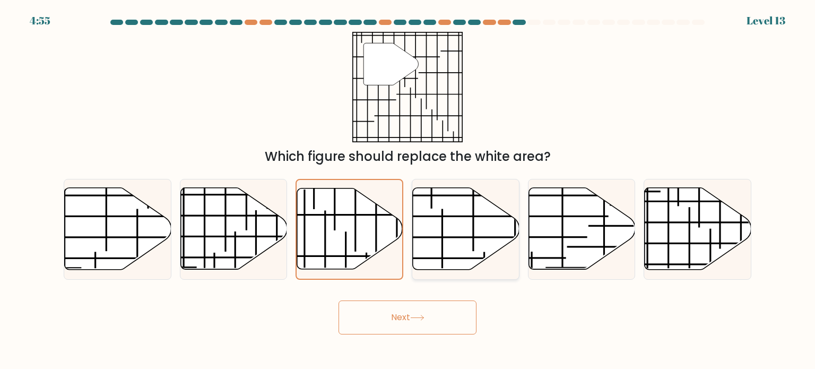
click at [408, 190] on input "d." at bounding box center [407, 187] width 1 height 5
radio input "true"
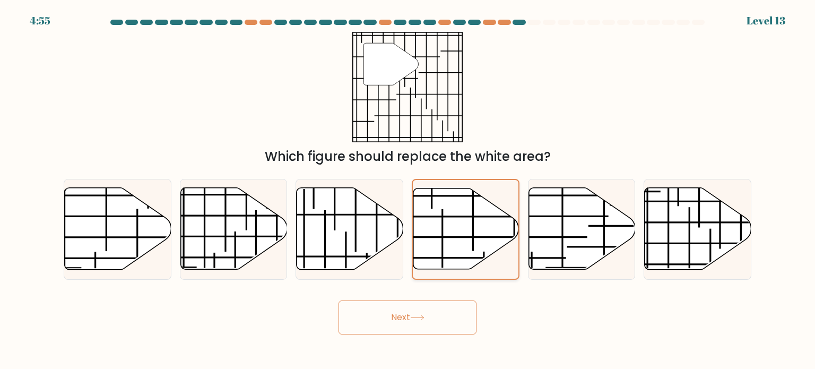
click at [484, 265] on line at bounding box center [484, 314] width 0 height 127
click at [408, 190] on input "d." at bounding box center [407, 187] width 1 height 5
click at [484, 260] on line at bounding box center [484, 314] width 0 height 127
click at [408, 190] on input "d." at bounding box center [407, 187] width 1 height 5
click at [193, 76] on div "" Which figure should replace the white area?" at bounding box center [407, 99] width 700 height 134
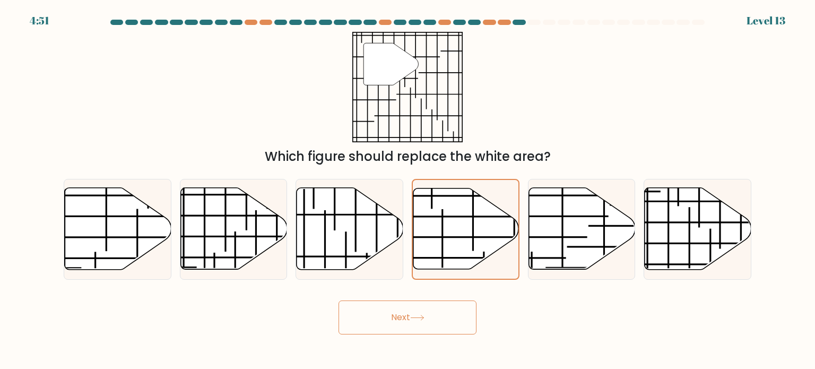
click at [382, 280] on form at bounding box center [407, 177] width 815 height 315
click at [415, 316] on icon at bounding box center [417, 318] width 14 height 6
click at [373, 235] on icon at bounding box center [350, 229] width 107 height 82
click at [407, 190] on input "c." at bounding box center [407, 187] width 1 height 5
radio input "true"
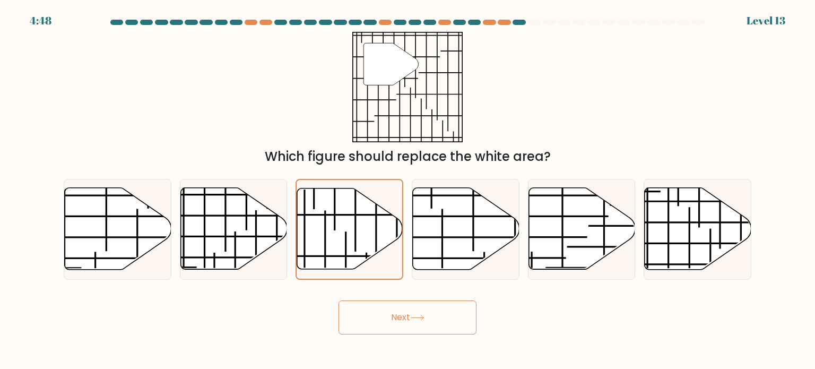
click at [401, 315] on button "Next" at bounding box center [407, 317] width 138 height 34
drag, startPoint x: 401, startPoint y: 315, endPoint x: 433, endPoint y: 239, distance: 82.3
click at [403, 309] on button "Next" at bounding box center [407, 317] width 138 height 34
drag, startPoint x: 430, startPoint y: 325, endPoint x: 429, endPoint y: 318, distance: 7.6
click at [430, 326] on button "Next" at bounding box center [407, 317] width 138 height 34
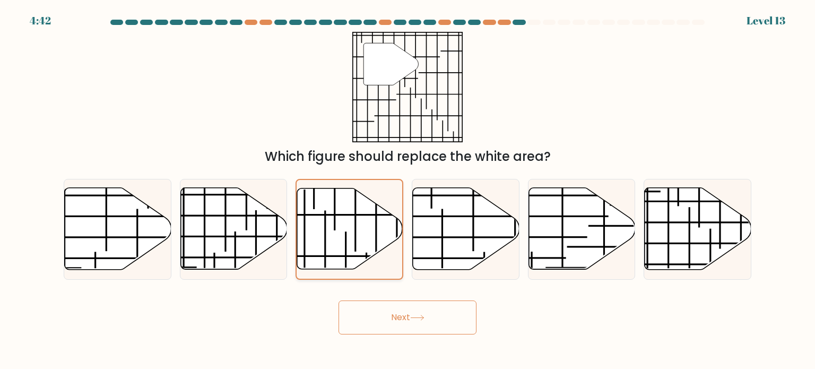
click at [374, 210] on icon at bounding box center [350, 228] width 106 height 81
click at [407, 190] on input "c." at bounding box center [407, 187] width 1 height 5
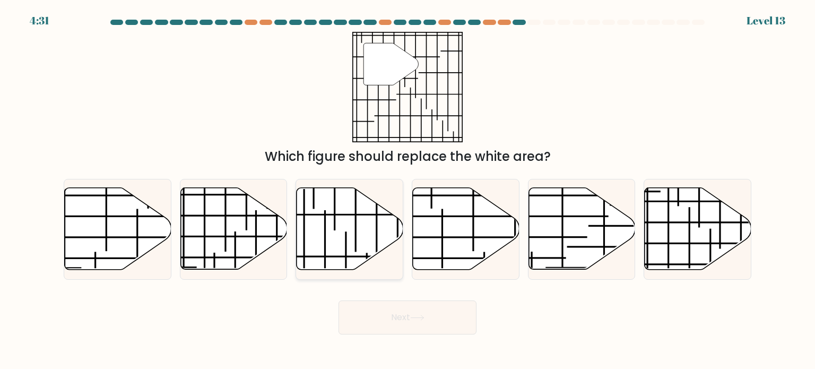
click at [374, 215] on icon at bounding box center [350, 229] width 107 height 82
click at [407, 190] on input "c." at bounding box center [407, 187] width 1 height 5
radio input "true"
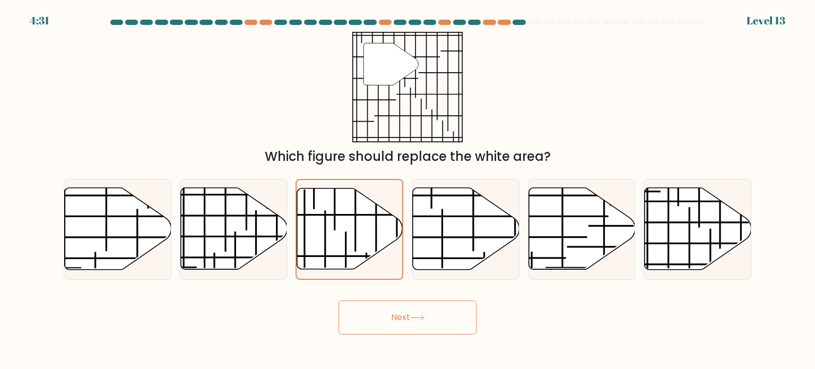
click at [416, 323] on button "Next" at bounding box center [407, 317] width 138 height 34
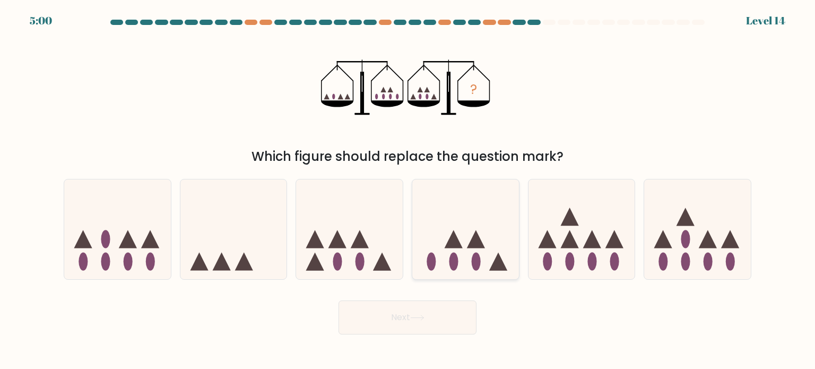
click at [495, 252] on icon at bounding box center [465, 229] width 107 height 88
click at [408, 190] on input "d." at bounding box center [407, 187] width 1 height 5
radio input "true"
click at [111, 256] on icon at bounding box center [117, 229] width 107 height 88
click at [407, 190] on input "a." at bounding box center [407, 187] width 1 height 5
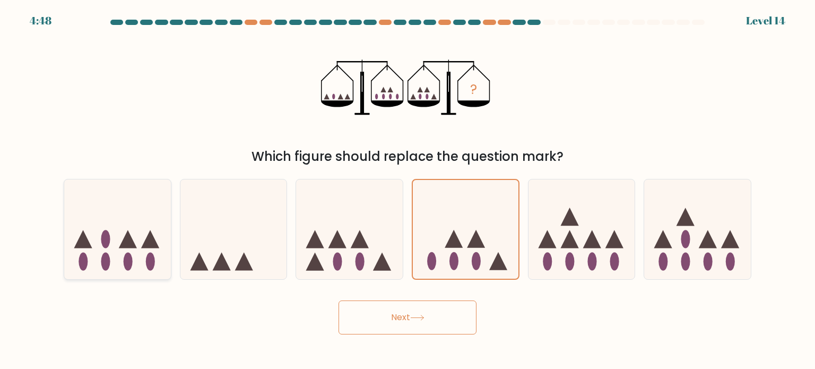
radio input "true"
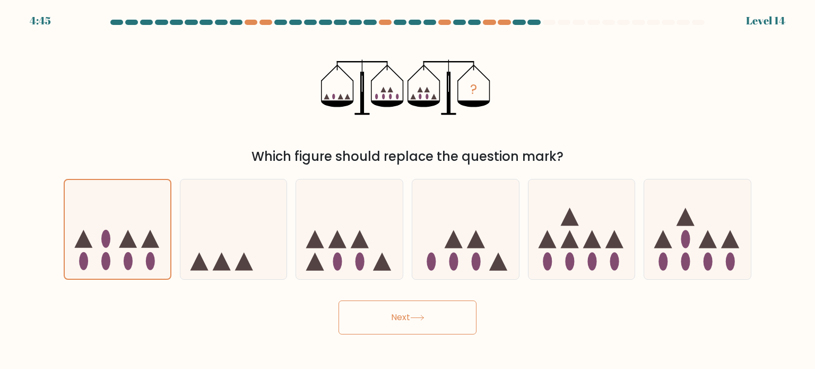
click at [404, 320] on button "Next" at bounding box center [407, 317] width 138 height 34
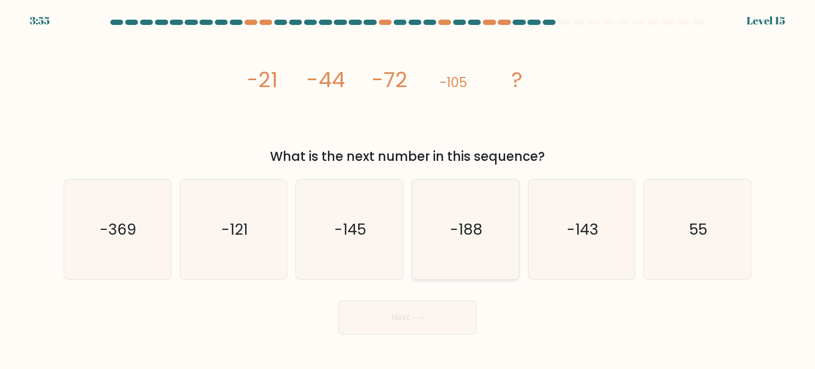
drag, startPoint x: 477, startPoint y: 215, endPoint x: 475, endPoint y: 254, distance: 38.2
click at [476, 216] on icon "-188" at bounding box center [465, 229] width 100 height 100
click at [408, 190] on input "d. -188" at bounding box center [407, 187] width 1 height 5
radio input "true"
click at [458, 319] on button "Next" at bounding box center [407, 317] width 138 height 34
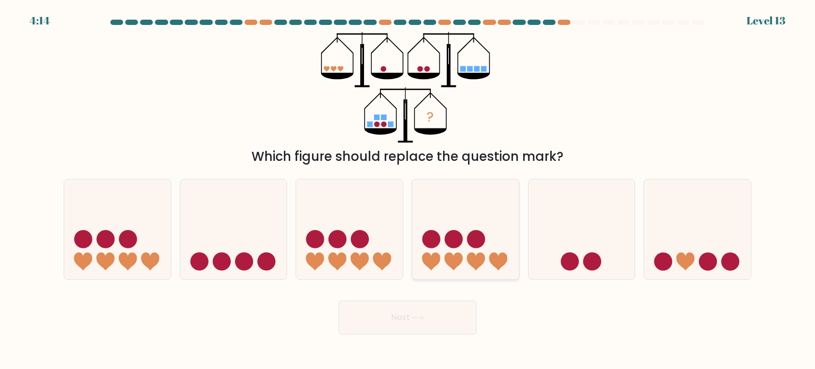
click at [464, 263] on icon at bounding box center [465, 229] width 107 height 88
click at [408, 190] on input "d." at bounding box center [407, 187] width 1 height 5
radio input "true"
click at [437, 321] on button "Next" at bounding box center [407, 317] width 138 height 34
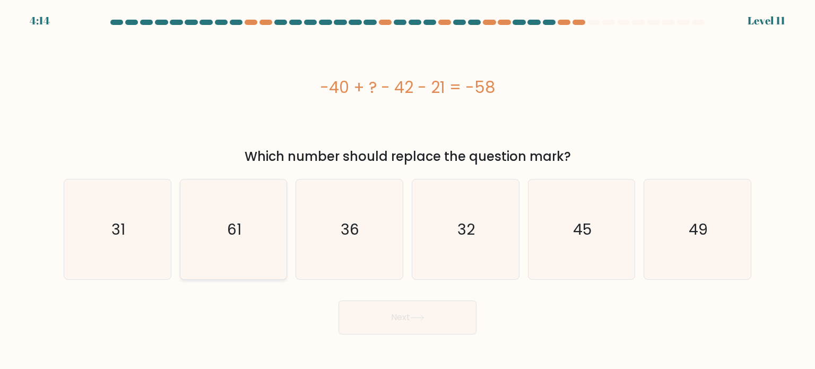
drag, startPoint x: 257, startPoint y: 220, endPoint x: 266, endPoint y: 229, distance: 13.1
click at [256, 220] on icon "61" at bounding box center [234, 229] width 100 height 100
click at [407, 190] on input "b. 61" at bounding box center [407, 187] width 1 height 5
radio input "true"
click at [398, 320] on button "Next" at bounding box center [407, 317] width 138 height 34
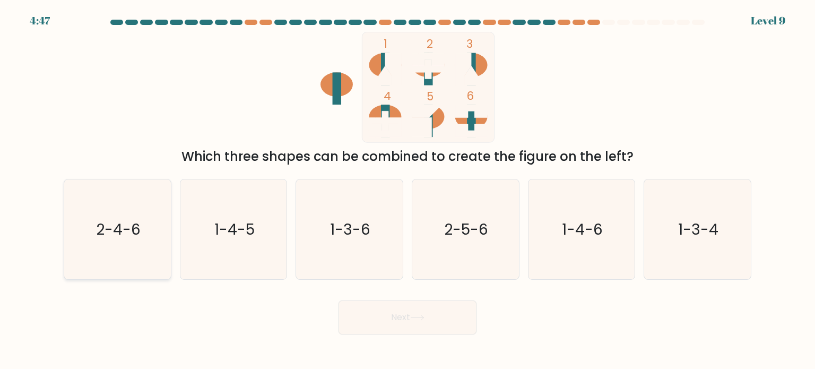
click at [110, 255] on icon "2-4-6" at bounding box center [117, 229] width 100 height 100
click at [407, 190] on input "a. 2-4-6" at bounding box center [407, 187] width 1 height 5
radio input "true"
click at [418, 316] on icon at bounding box center [417, 318] width 14 height 6
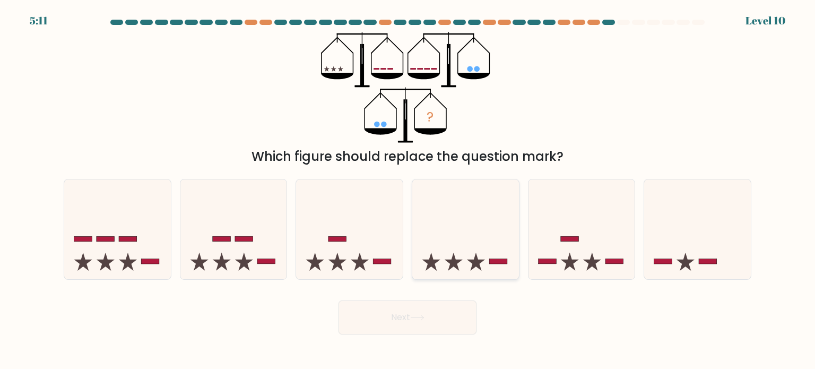
click at [495, 237] on icon at bounding box center [465, 229] width 107 height 88
click at [408, 190] on input "d." at bounding box center [407, 187] width 1 height 5
radio input "true"
click at [442, 324] on button "Next" at bounding box center [407, 317] width 138 height 34
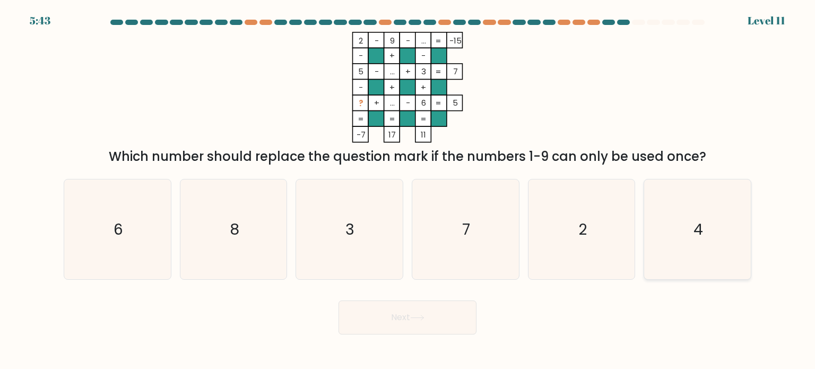
click at [685, 220] on icon "4" at bounding box center [697, 229] width 100 height 100
click at [408, 190] on input "f. 4" at bounding box center [407, 187] width 1 height 5
radio input "true"
click at [438, 313] on button "Next" at bounding box center [407, 317] width 138 height 34
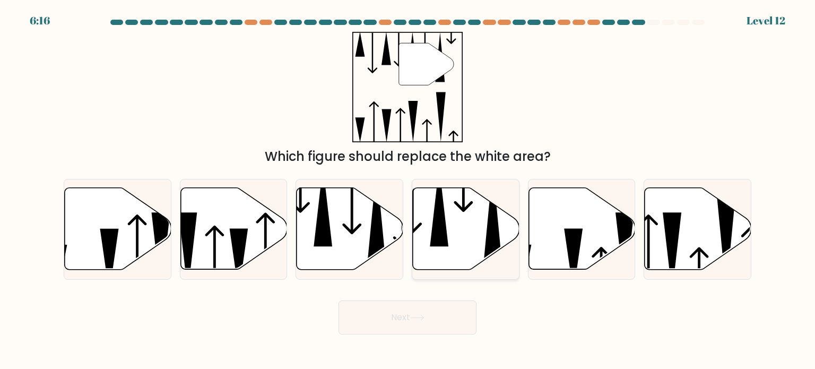
click at [493, 234] on icon at bounding box center [492, 215] width 19 height 97
click at [408, 190] on input "d." at bounding box center [407, 187] width 1 height 5
radio input "true"
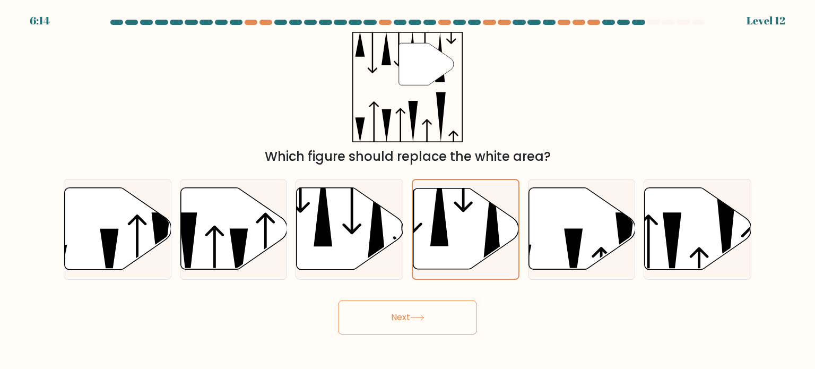
click at [402, 325] on button "Next" at bounding box center [407, 317] width 138 height 34
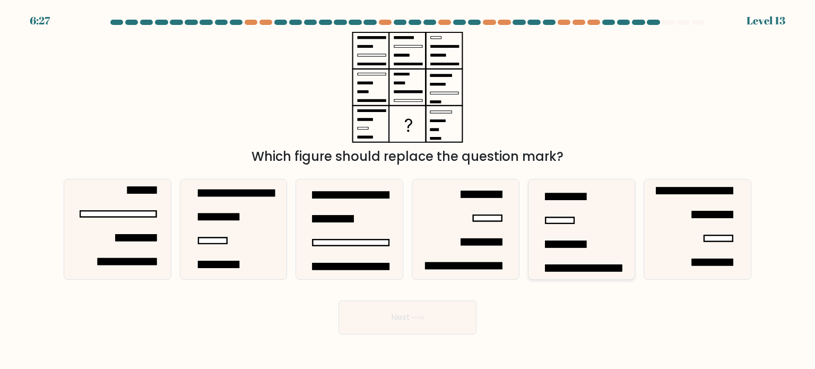
click at [578, 232] on icon at bounding box center [581, 229] width 100 height 100
click at [408, 190] on input "e." at bounding box center [407, 187] width 1 height 5
radio input "true"
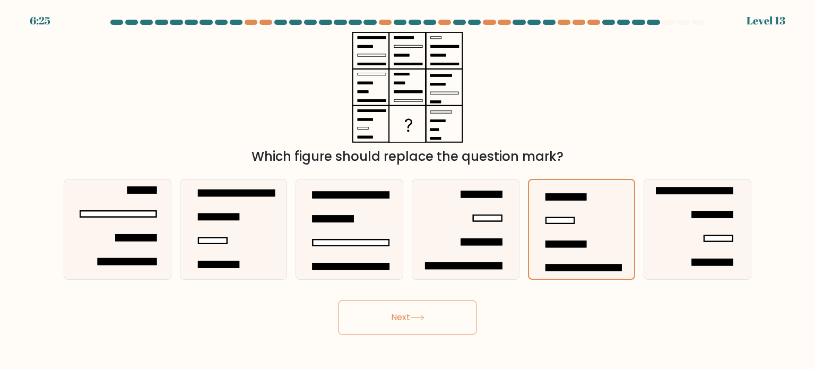
click at [436, 319] on button "Next" at bounding box center [407, 317] width 138 height 34
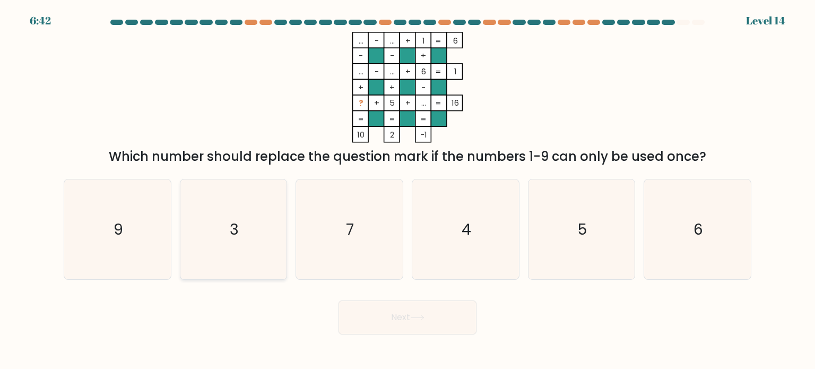
click at [256, 246] on icon "3" at bounding box center [234, 229] width 100 height 100
click at [407, 190] on input "b. 3" at bounding box center [407, 187] width 1 height 5
radio input "true"
click at [402, 310] on button "Next" at bounding box center [407, 317] width 138 height 34
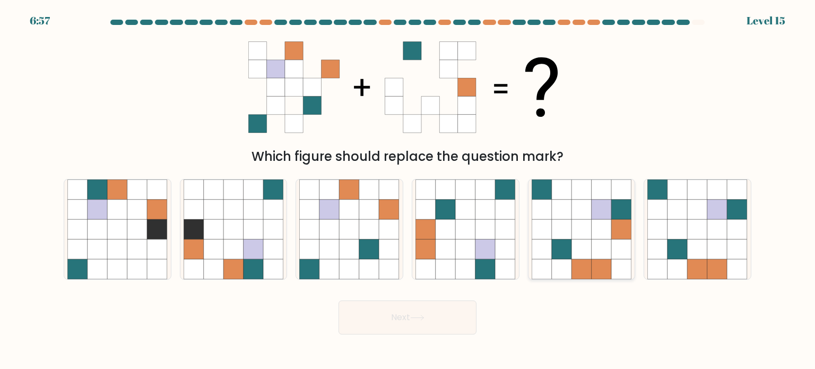
click at [593, 224] on icon at bounding box center [601, 229] width 20 height 20
click at [408, 190] on input "e." at bounding box center [407, 187] width 1 height 5
radio input "true"
click at [447, 302] on button "Next" at bounding box center [407, 317] width 138 height 34
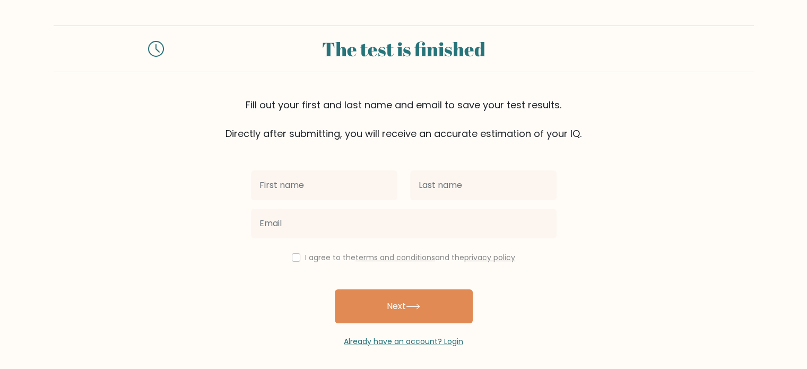
click at [325, 192] on input "text" at bounding box center [324, 185] width 146 height 30
type input "z"
type input "Zildjian"
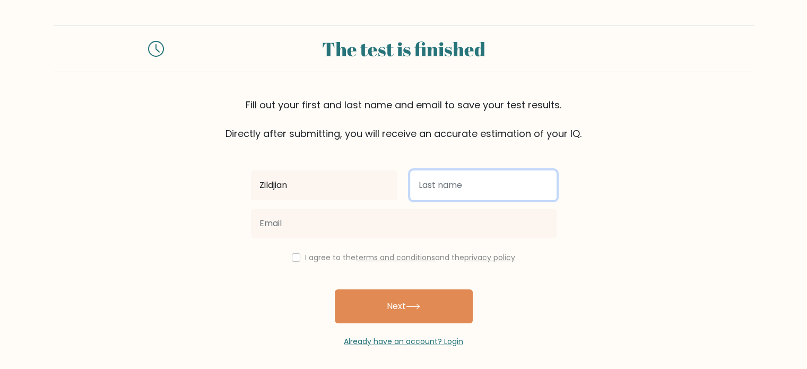
click at [483, 183] on input "text" at bounding box center [483, 185] width 146 height 30
type input "Pesito"
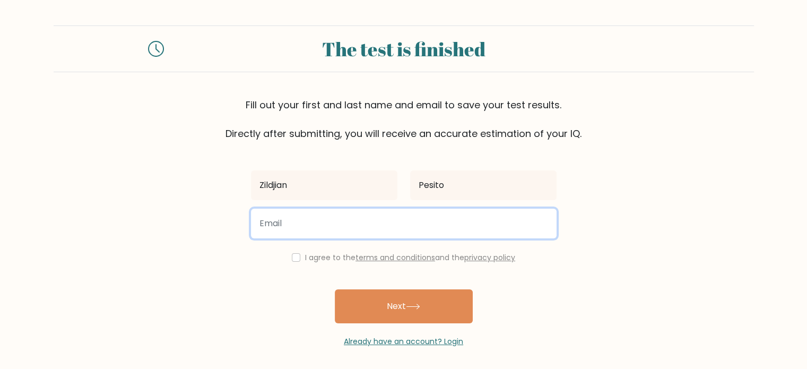
click at [516, 228] on input "email" at bounding box center [404, 223] width 306 height 30
type input "micopesito@gmail.com"
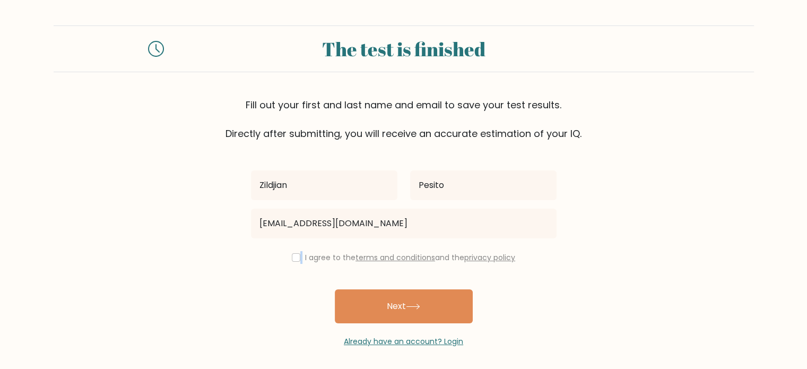
drag, startPoint x: 301, startPoint y: 249, endPoint x: 297, endPoint y: 260, distance: 12.1
click at [297, 260] on div "Zildjian Pesito micopesito@gmail.com I agree to the terms and conditions and th…" at bounding box center [404, 244] width 318 height 206
click at [297, 260] on input "checkbox" at bounding box center [296, 257] width 8 height 8
checkbox input "true"
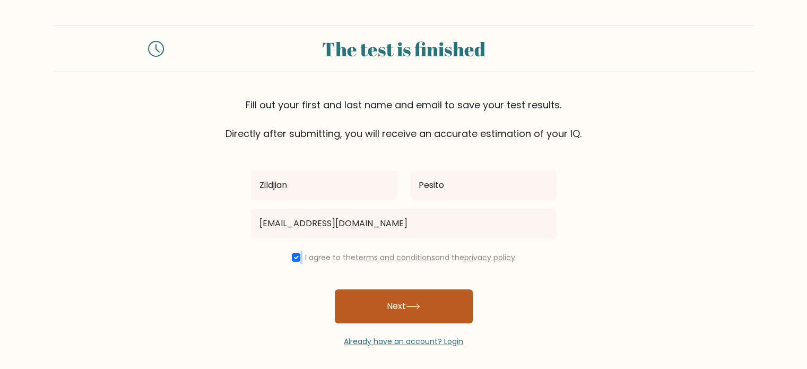
click at [384, 317] on button "Next" at bounding box center [404, 306] width 138 height 34
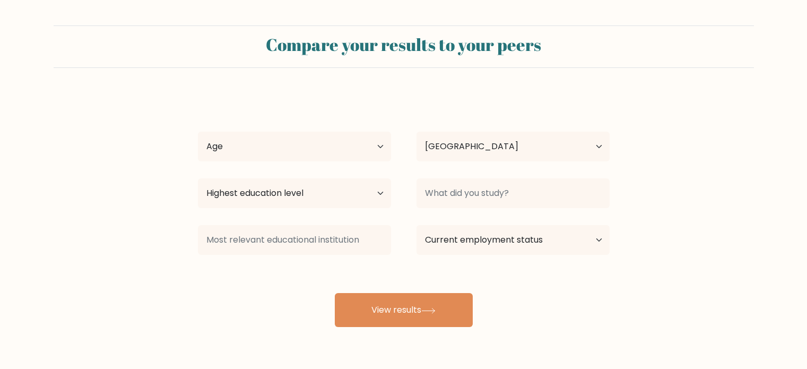
select select "PH"
click at [333, 133] on select "Age Under 18 years old 18-24 years old 25-34 years old 35-44 years old 45-54 ye…" at bounding box center [294, 147] width 193 height 30
select select "18_24"
click at [198, 132] on select "Age Under 18 years old 18-24 years old 25-34 years old 35-44 years old 45-54 ye…" at bounding box center [294, 147] width 193 height 30
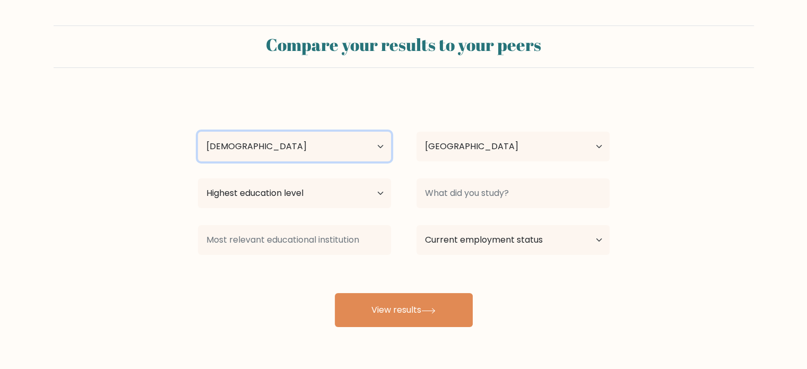
click at [335, 159] on select "Age Under 18 years old 18-24 years old 25-34 years old 35-44 years old 45-54 ye…" at bounding box center [294, 147] width 193 height 30
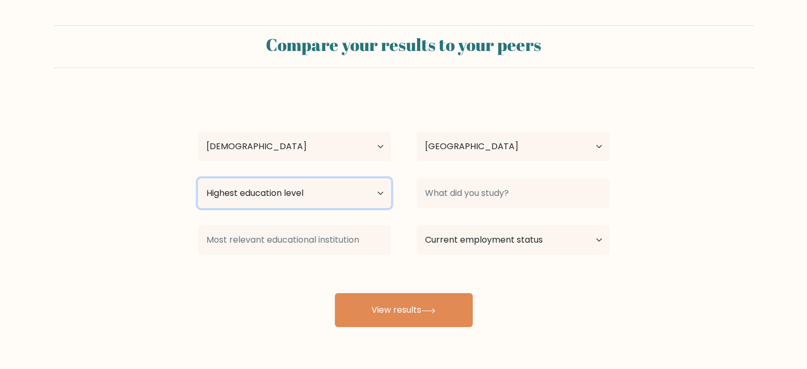
click at [337, 190] on select "Highest education level No schooling Primary Lower Secondary Upper Secondary Oc…" at bounding box center [294, 193] width 193 height 30
select select "bachelors_degree"
click at [198, 178] on select "Highest education level No schooling Primary Lower Secondary Upper Secondary Oc…" at bounding box center [294, 193] width 193 height 30
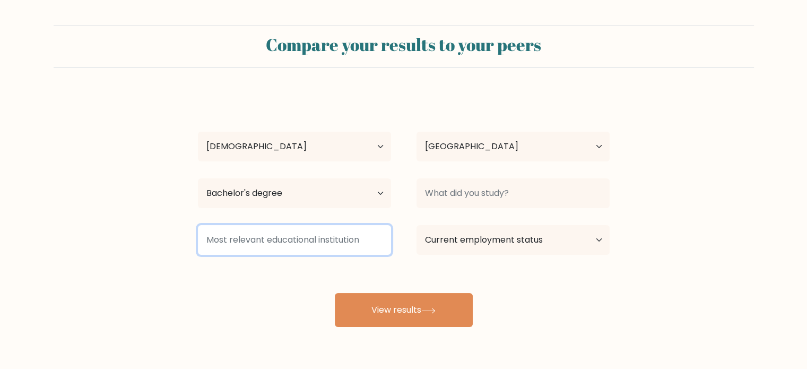
click at [328, 246] on input at bounding box center [294, 240] width 193 height 30
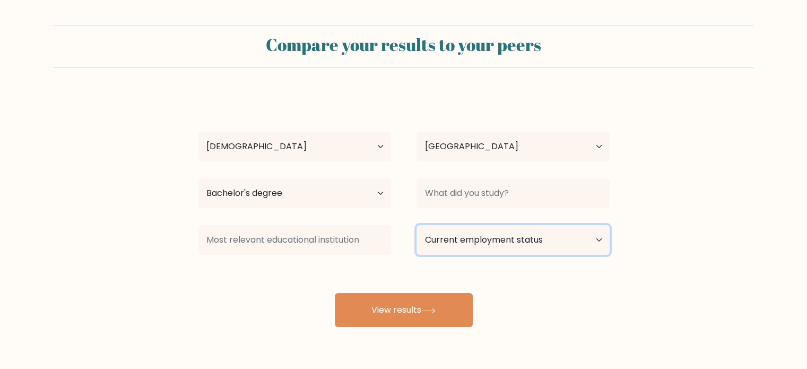
click at [594, 241] on select "Current employment status Employed Student Retired Other / prefer not to answer" at bounding box center [512, 240] width 193 height 30
select select "other"
click at [416, 225] on select "Current employment status Employed Student Retired Other / prefer not to answer" at bounding box center [512, 240] width 193 height 30
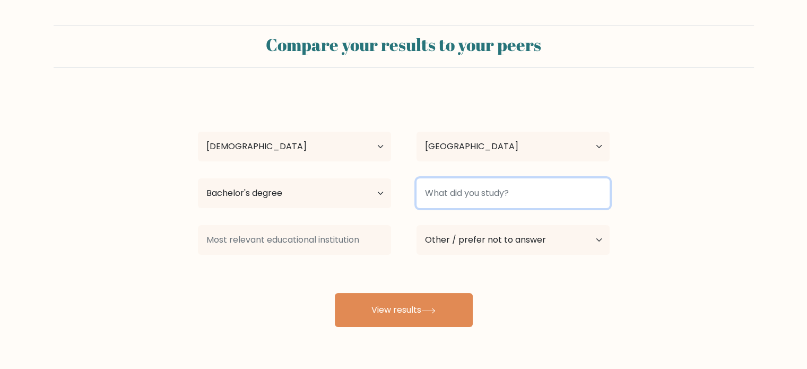
click at [548, 201] on input at bounding box center [512, 193] width 193 height 30
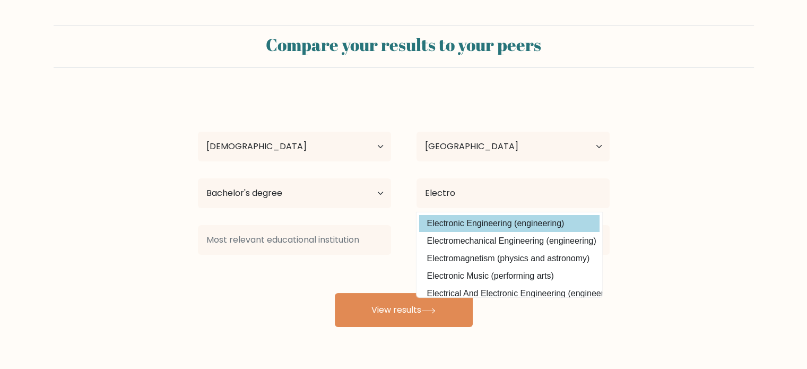
click at [534, 228] on option "Electronic Engineering (engineering)" at bounding box center [509, 223] width 180 height 17
type input "Electronic Engineering"
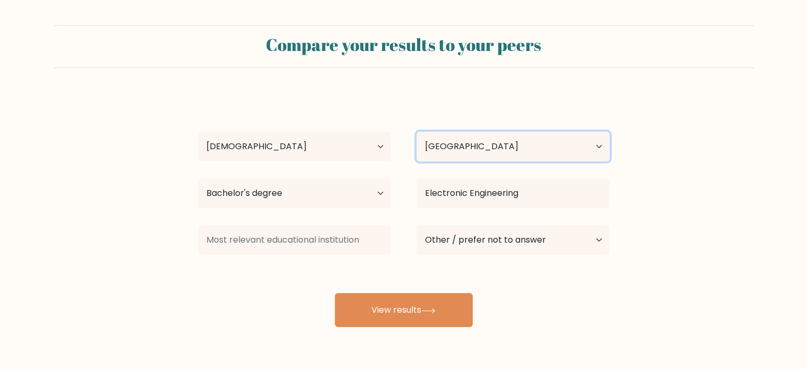
click at [534, 160] on select "Country Afghanistan Albania Algeria American Samoa Andorra Angola Anguilla Anta…" at bounding box center [512, 147] width 193 height 30
click at [534, 159] on select "Country Afghanistan Albania Algeria American Samoa Andorra Angola Anguilla Anta…" at bounding box center [512, 147] width 193 height 30
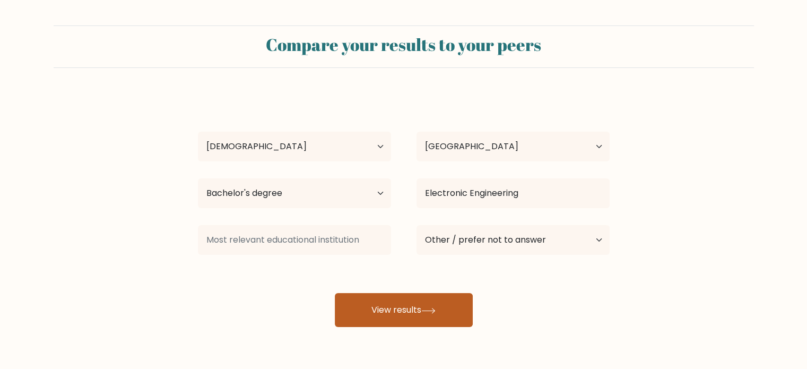
click at [448, 305] on button "View results" at bounding box center [404, 310] width 138 height 34
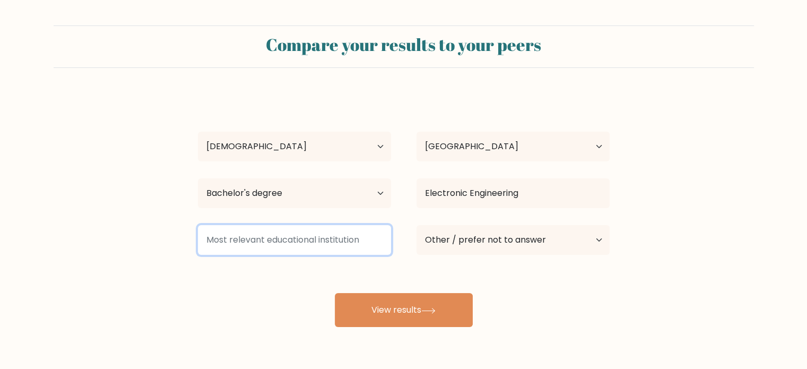
click at [352, 239] on input at bounding box center [294, 240] width 193 height 30
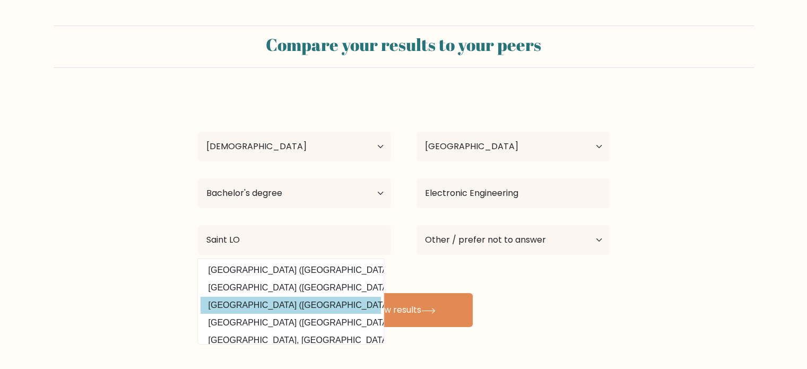
click at [325, 309] on option "Saint Louis University (United States)" at bounding box center [291, 305] width 180 height 17
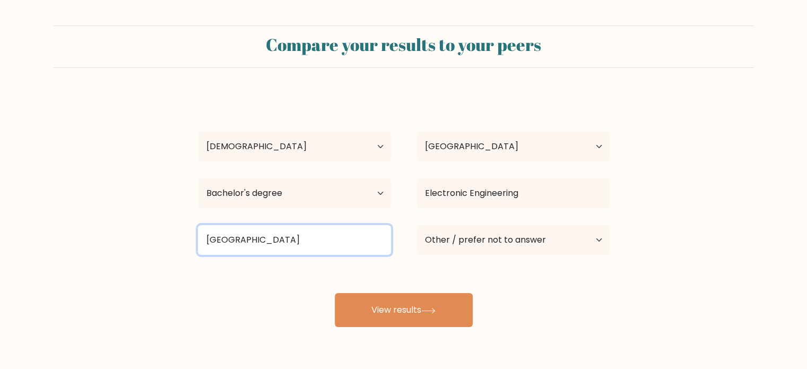
click at [330, 240] on input "Saint Louis University" at bounding box center [294, 240] width 193 height 30
click at [365, 243] on input "Saint Louis University" at bounding box center [294, 240] width 193 height 30
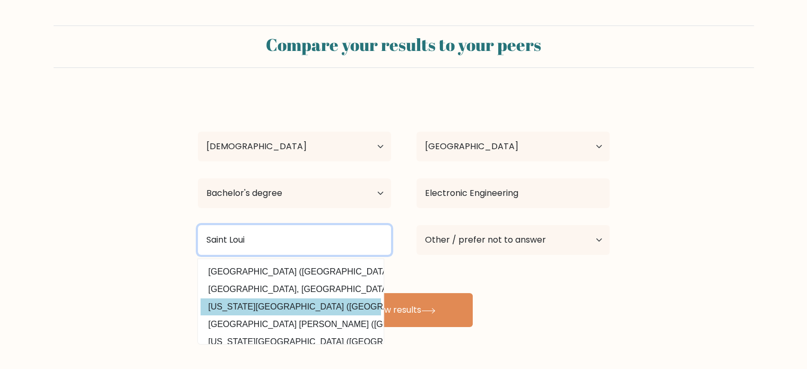
scroll to position [53, 0]
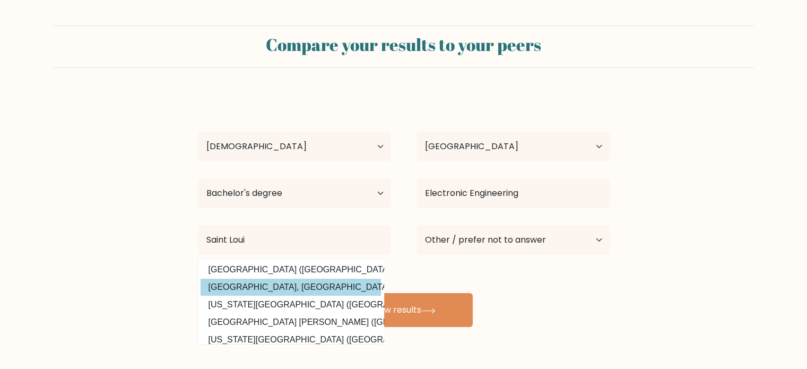
click at [346, 290] on option "Saint Louis University, Baguio City (Philippines)" at bounding box center [291, 286] width 180 height 17
type input "[GEOGRAPHIC_DATA], [GEOGRAPHIC_DATA]"
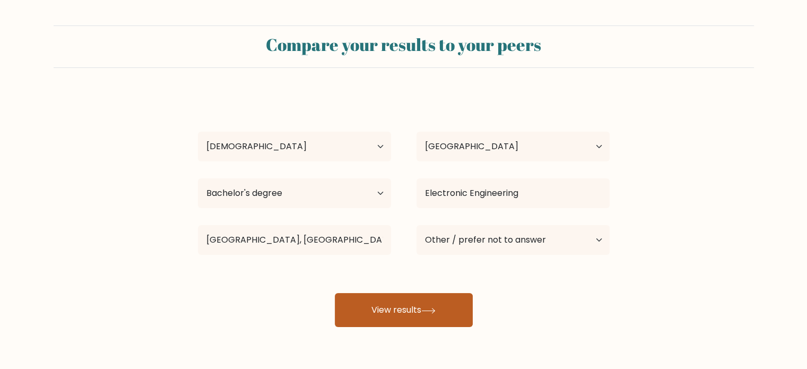
click at [384, 311] on button "View results" at bounding box center [404, 310] width 138 height 34
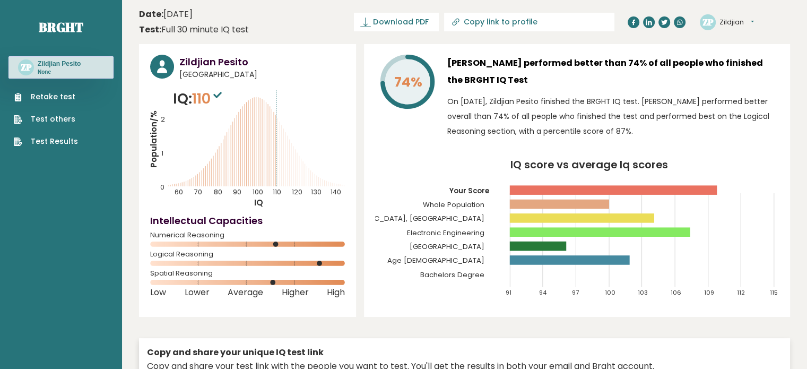
click at [260, 99] on icon at bounding box center [260, 142] width 0 height 89
click at [254, 97] on icon "Population/% IQ 0 1 2 60 70 80 90 100 110 120 130 140" at bounding box center [247, 148] width 195 height 120
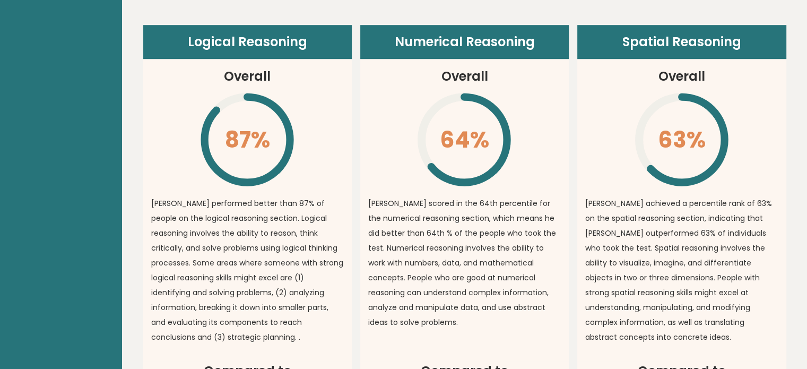
scroll to position [708, 0]
